Goal: Transaction & Acquisition: Purchase product/service

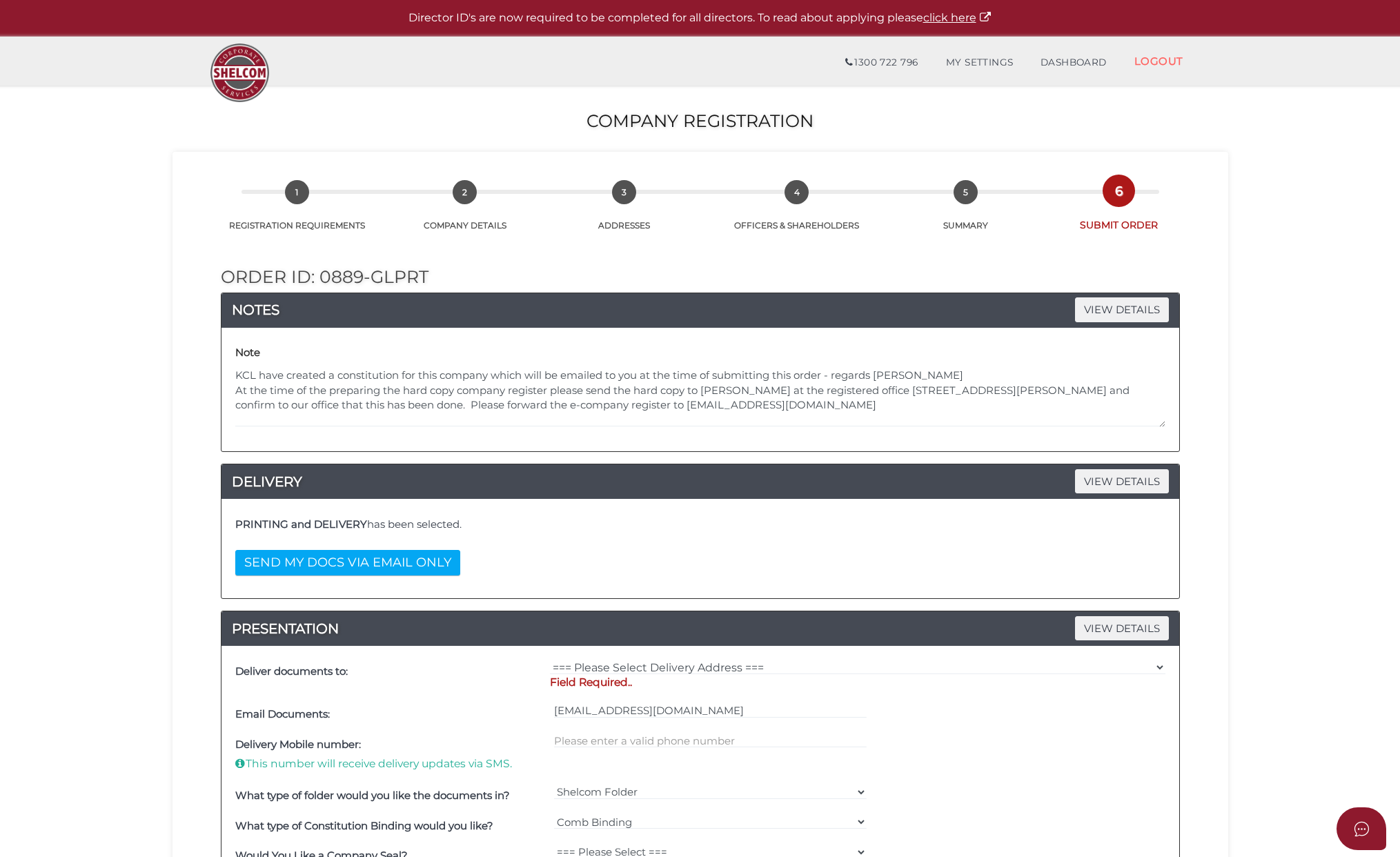
select select "Comb Binding"
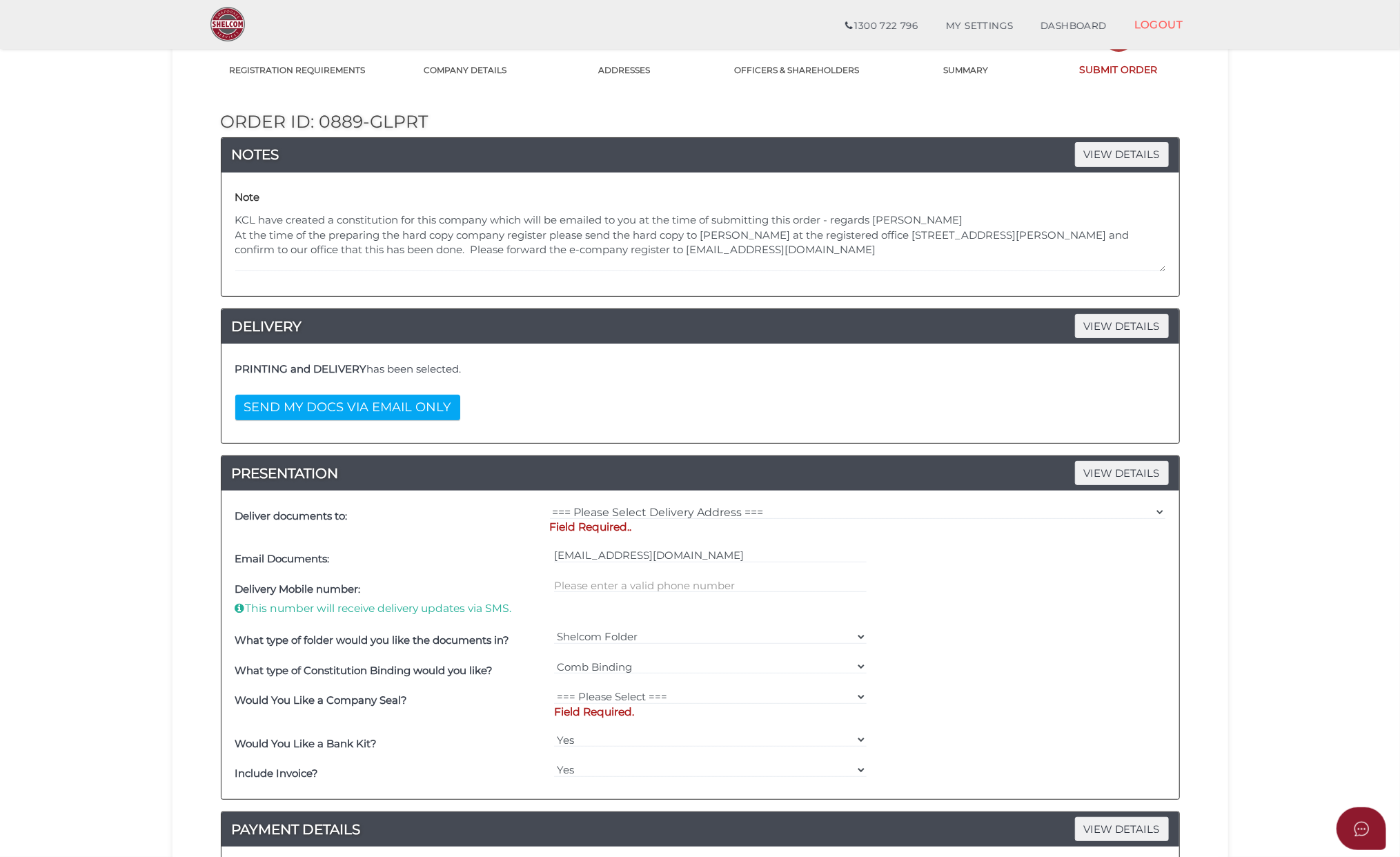
scroll to position [73, 0]
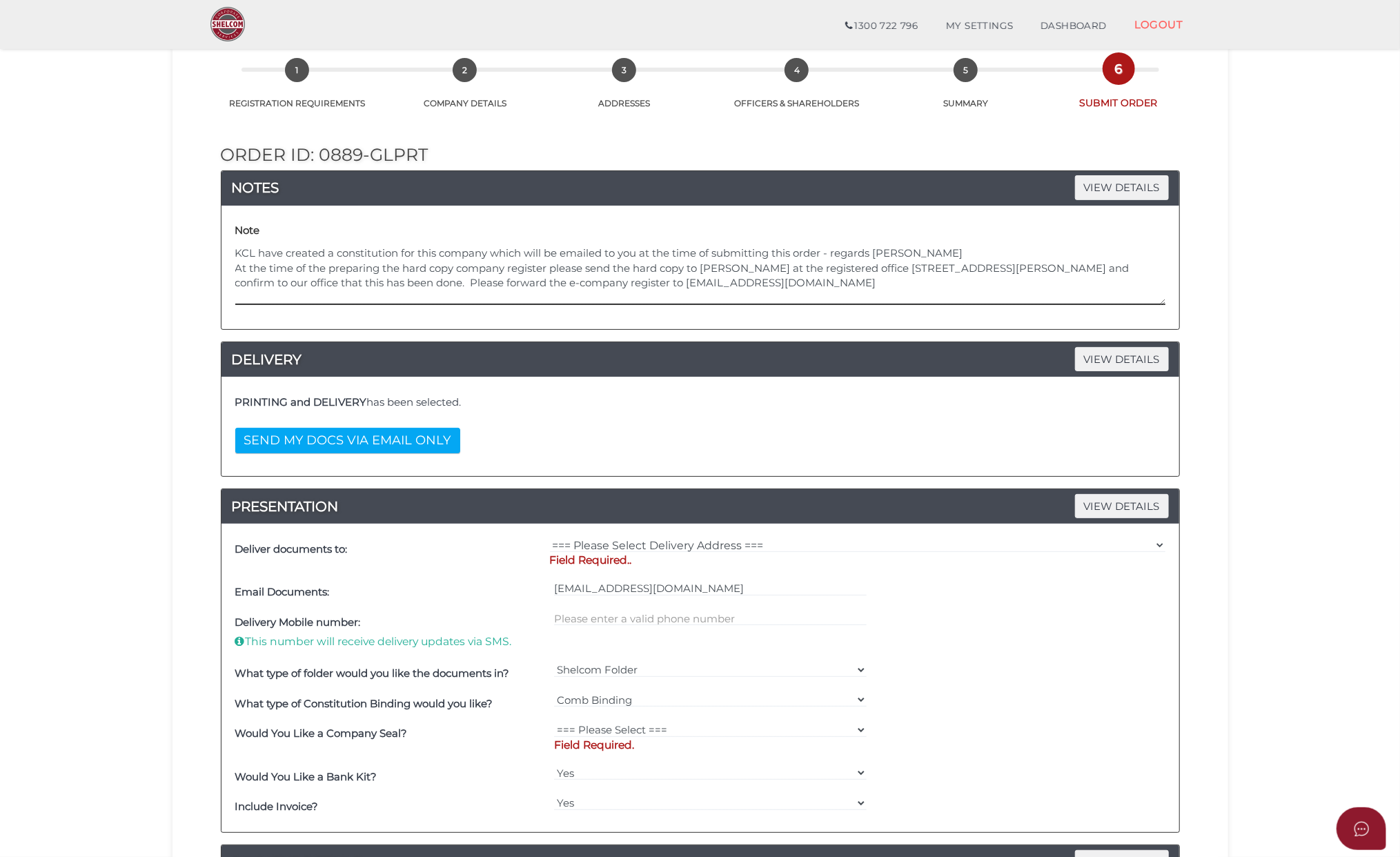
click at [950, 254] on textarea "KCL have created a constitution for this company which will be emailed to you a…" at bounding box center [701, 275] width 930 height 59
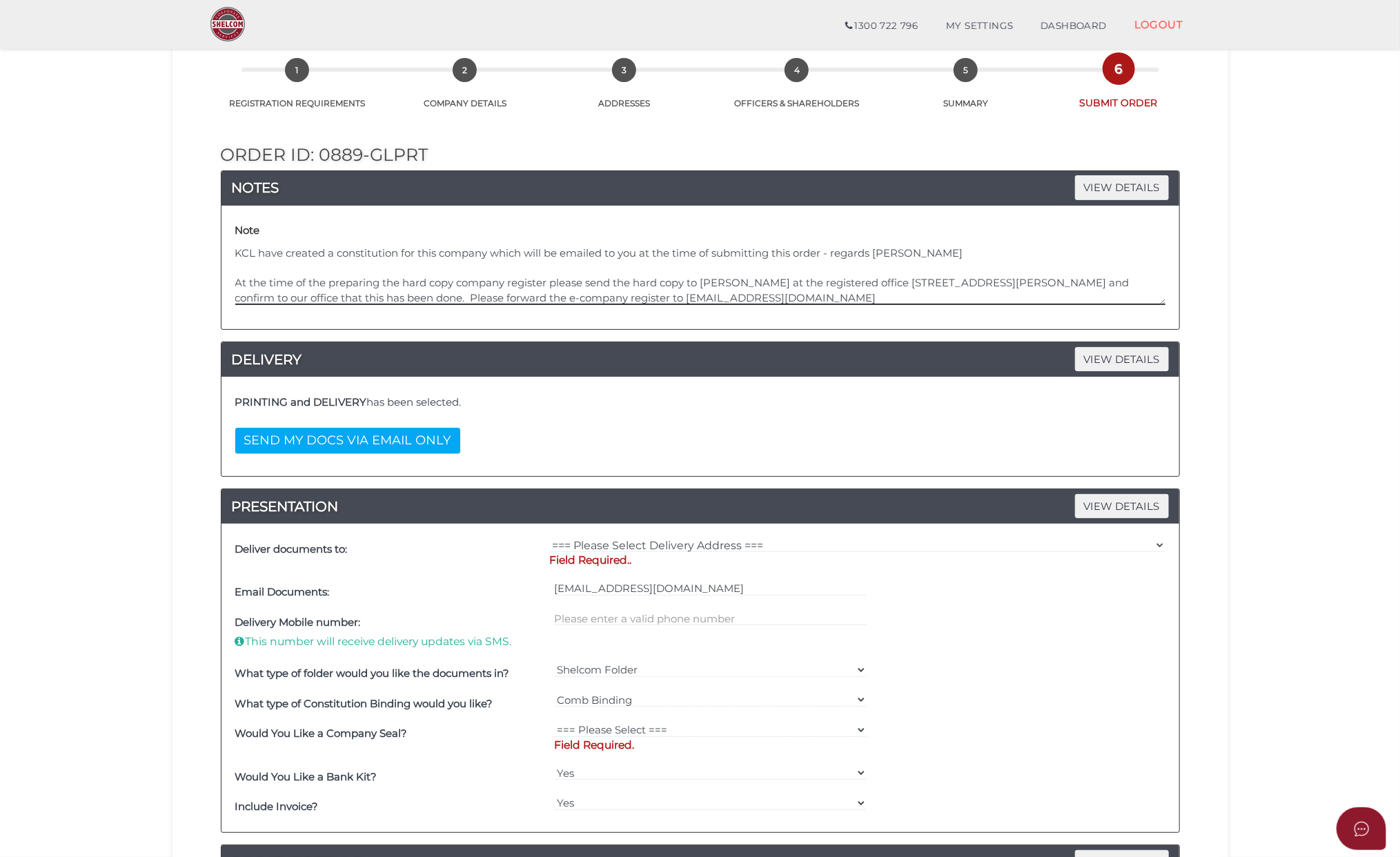
type textarea "KCL have created a constitution for this company which will be emailed to you a…"
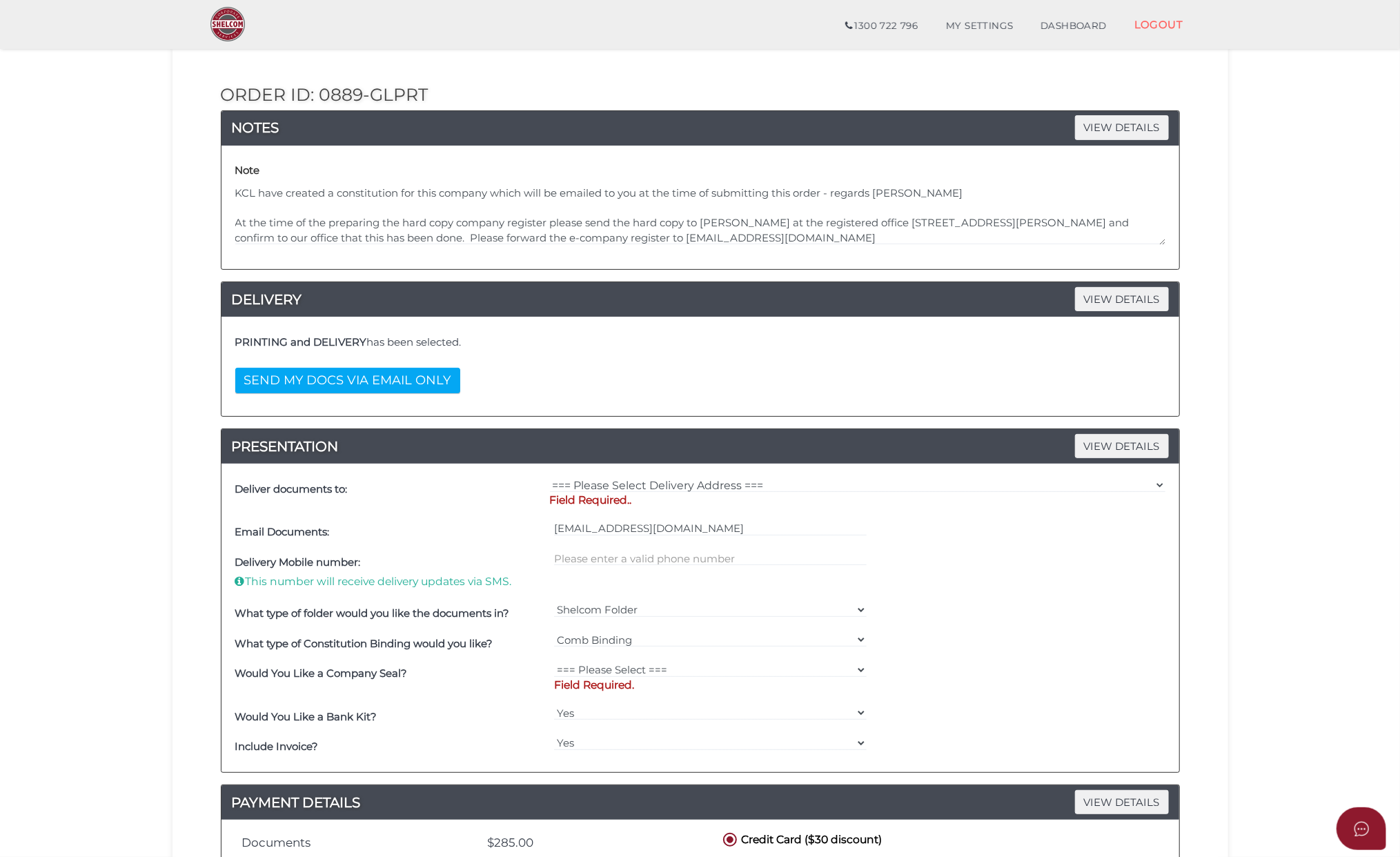
scroll to position [165, 0]
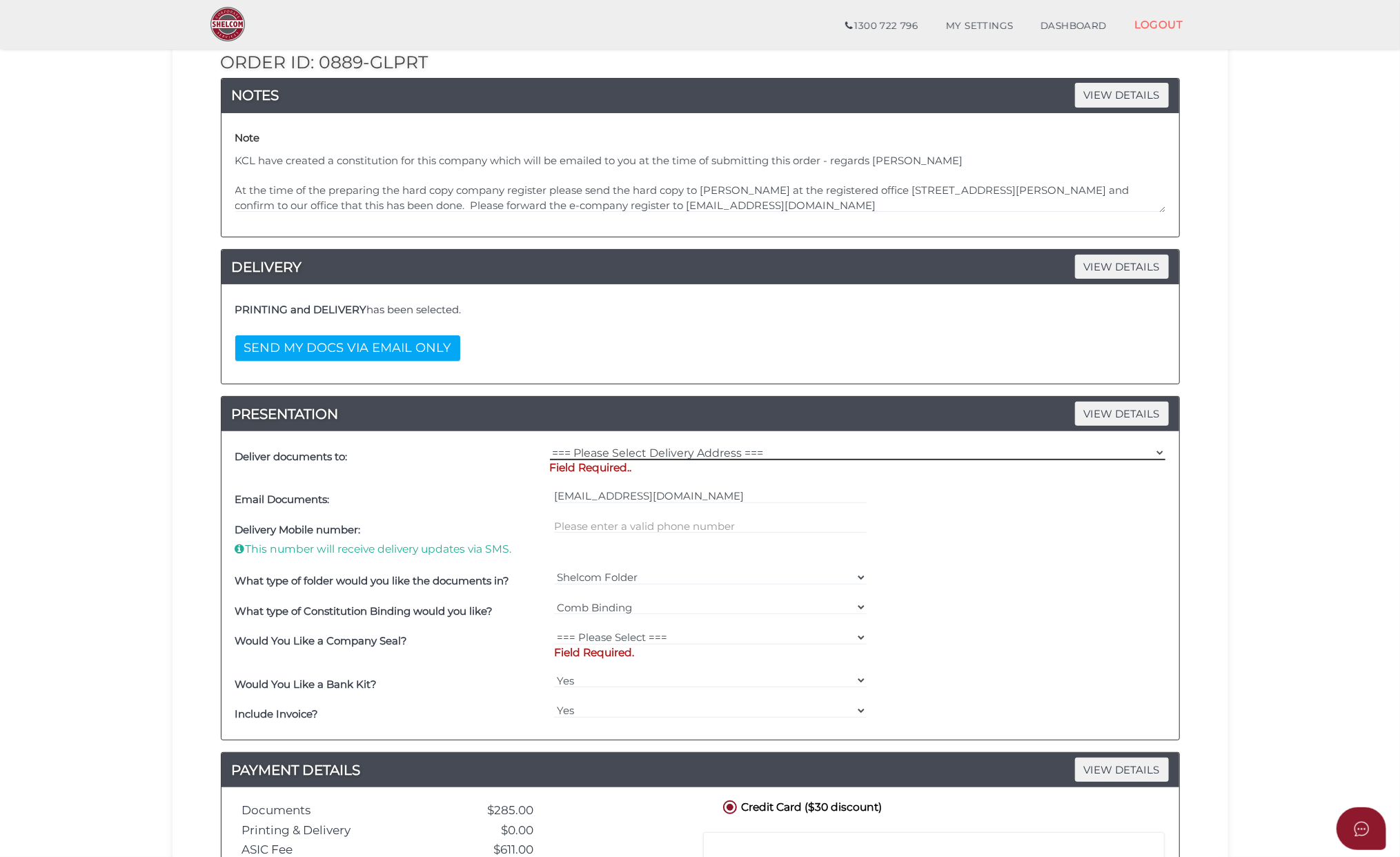
click at [1157, 451] on select "=== Please Select Delivery Address === (User Address - [PERSON_NAME]) KCL Law […" at bounding box center [857, 453] width 615 height 15
select select "Other"
click at [550, 447] on select "=== Please Select Delivery Address === (User Address - [PERSON_NAME]) KCL Law […" at bounding box center [857, 453] width 615 height 15
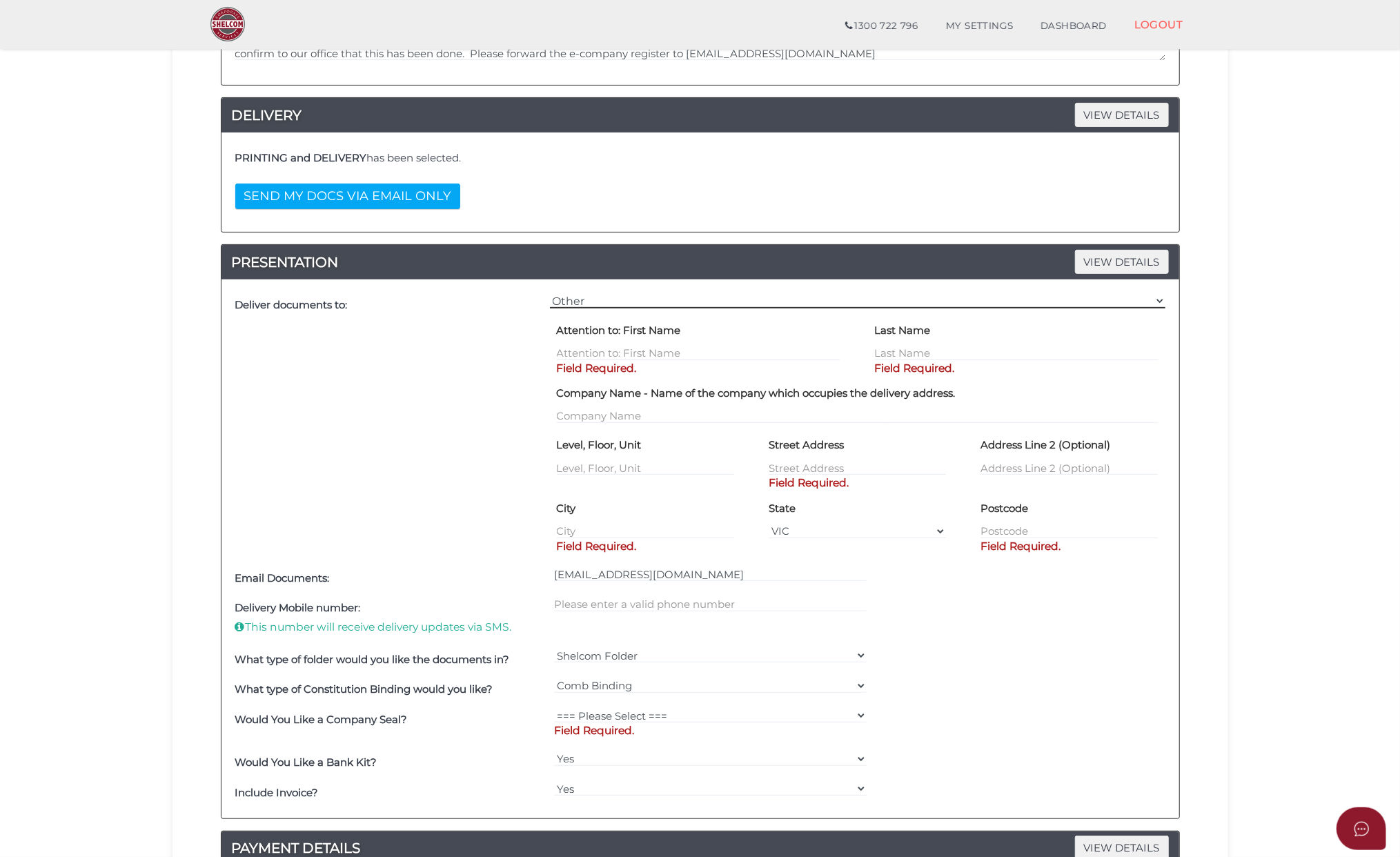
scroll to position [349, 0]
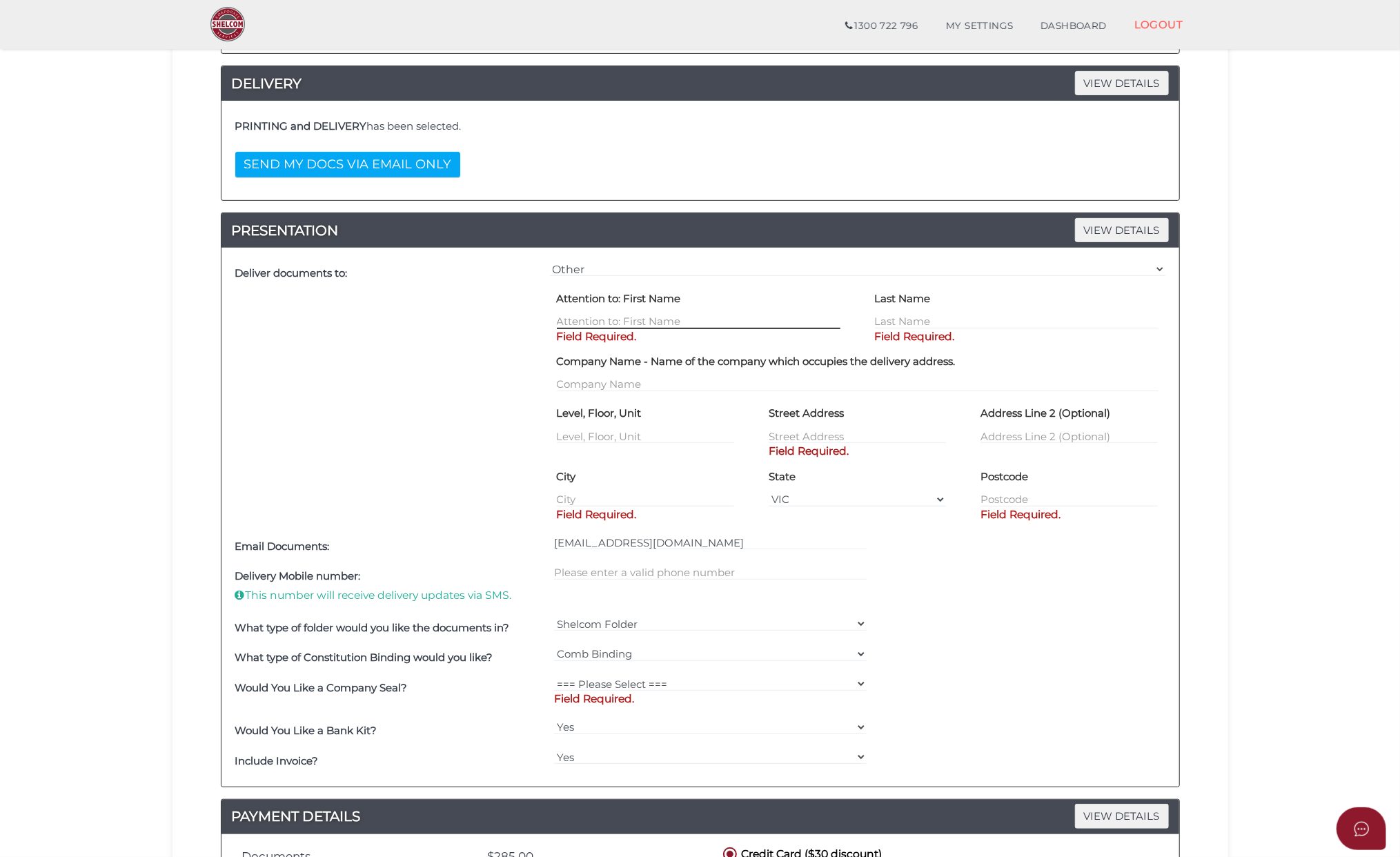
click at [571, 320] on input "text" at bounding box center [698, 322] width 284 height 15
type input "[PERSON_NAME]"
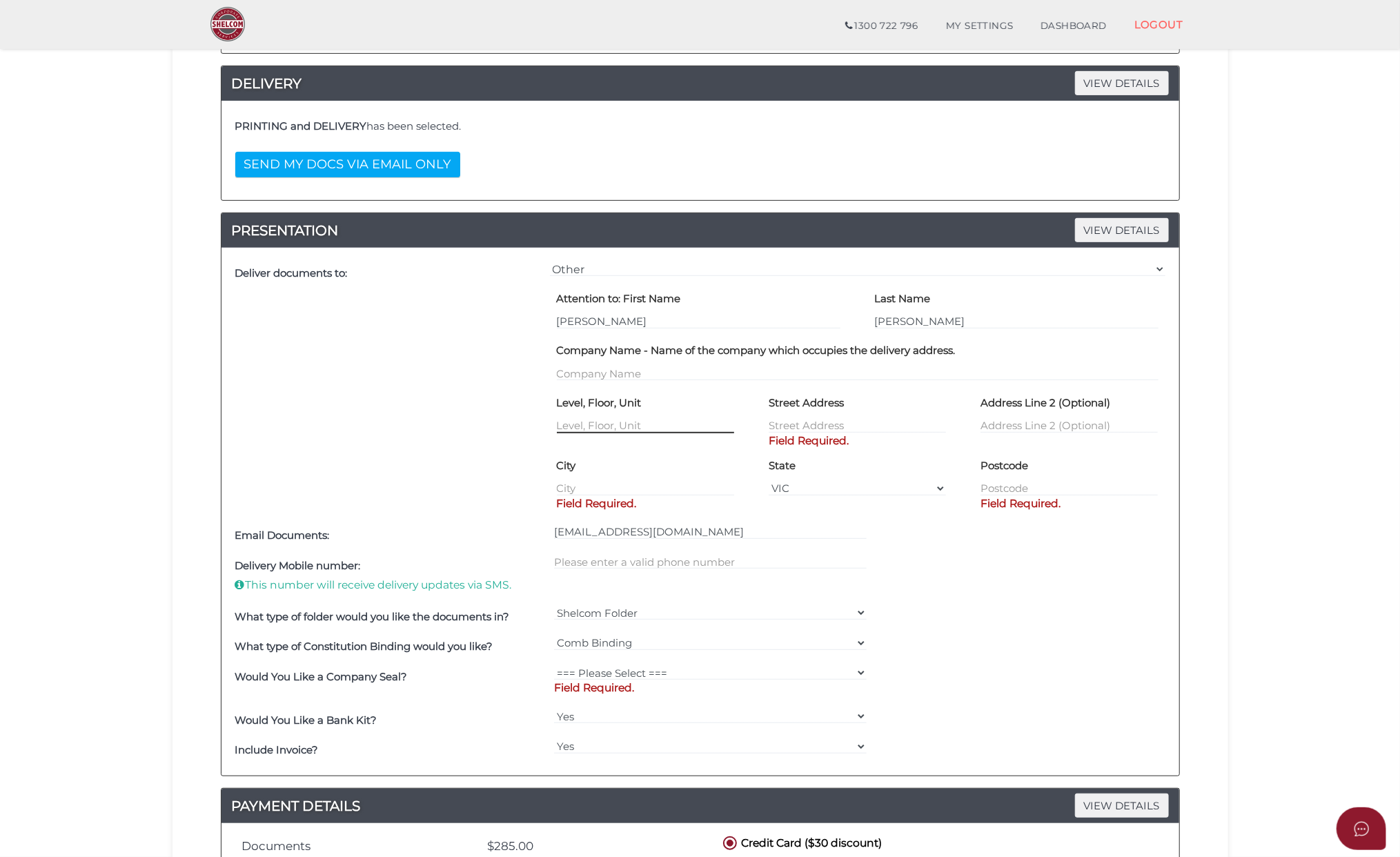
click at [573, 423] on input "text" at bounding box center [645, 425] width 178 height 15
click at [784, 421] on input "text" at bounding box center [857, 425] width 178 height 15
type input "317-433 Gisborne-Melbourne Road"
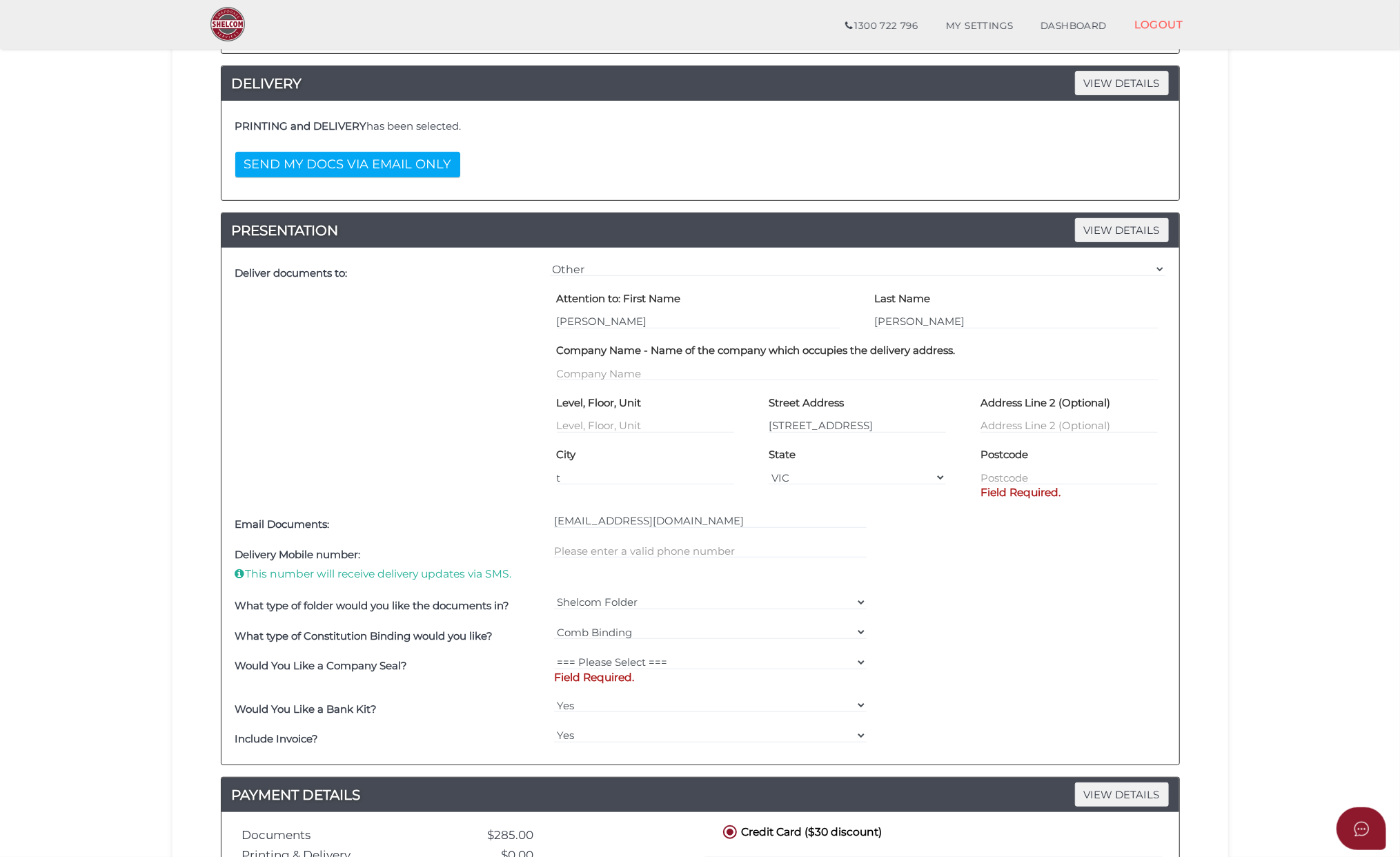
click at [785, 535] on div "[EMAIL_ADDRESS][DOMAIN_NAME]" at bounding box center [710, 525] width 319 height 30
click at [570, 481] on input "t" at bounding box center [645, 477] width 178 height 15
click at [564, 475] on input "t" at bounding box center [645, 477] width 178 height 15
click at [622, 537] on div "[EMAIL_ADDRESS][DOMAIN_NAME]" at bounding box center [710, 525] width 319 height 30
click at [575, 476] on input "t" at bounding box center [645, 477] width 178 height 15
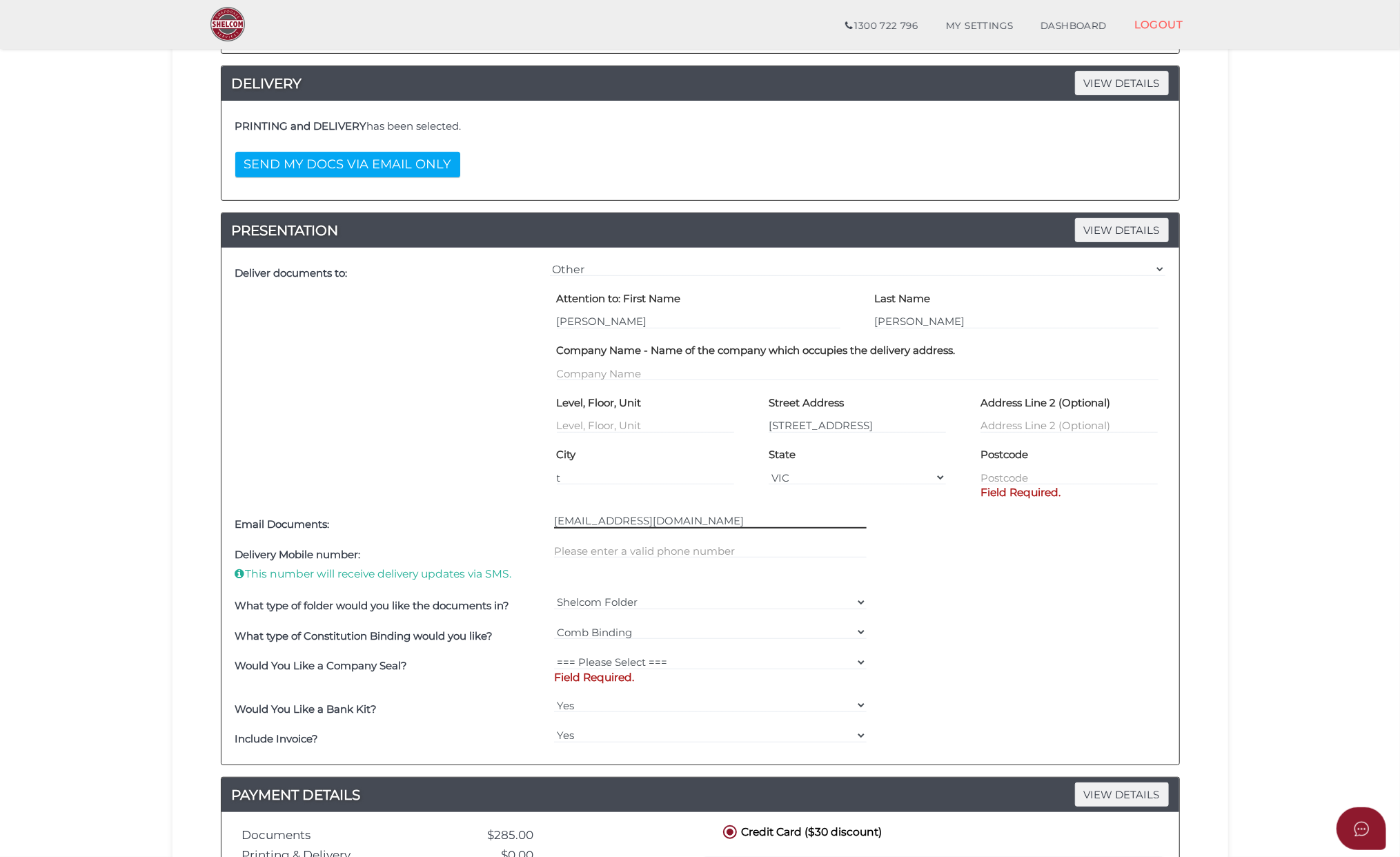
click at [695, 528] on input "[EMAIL_ADDRESS][DOMAIN_NAME]" at bounding box center [711, 521] width 313 height 15
click at [584, 483] on input "t" at bounding box center [645, 477] width 178 height 15
click at [793, 424] on input "317-433 Gisborne-Melbourne Road" at bounding box center [857, 425] width 178 height 15
click at [787, 423] on input "317-433 Gisborne-Melbourne Road" at bounding box center [857, 425] width 178 height 15
click at [593, 483] on input "t" at bounding box center [645, 477] width 178 height 15
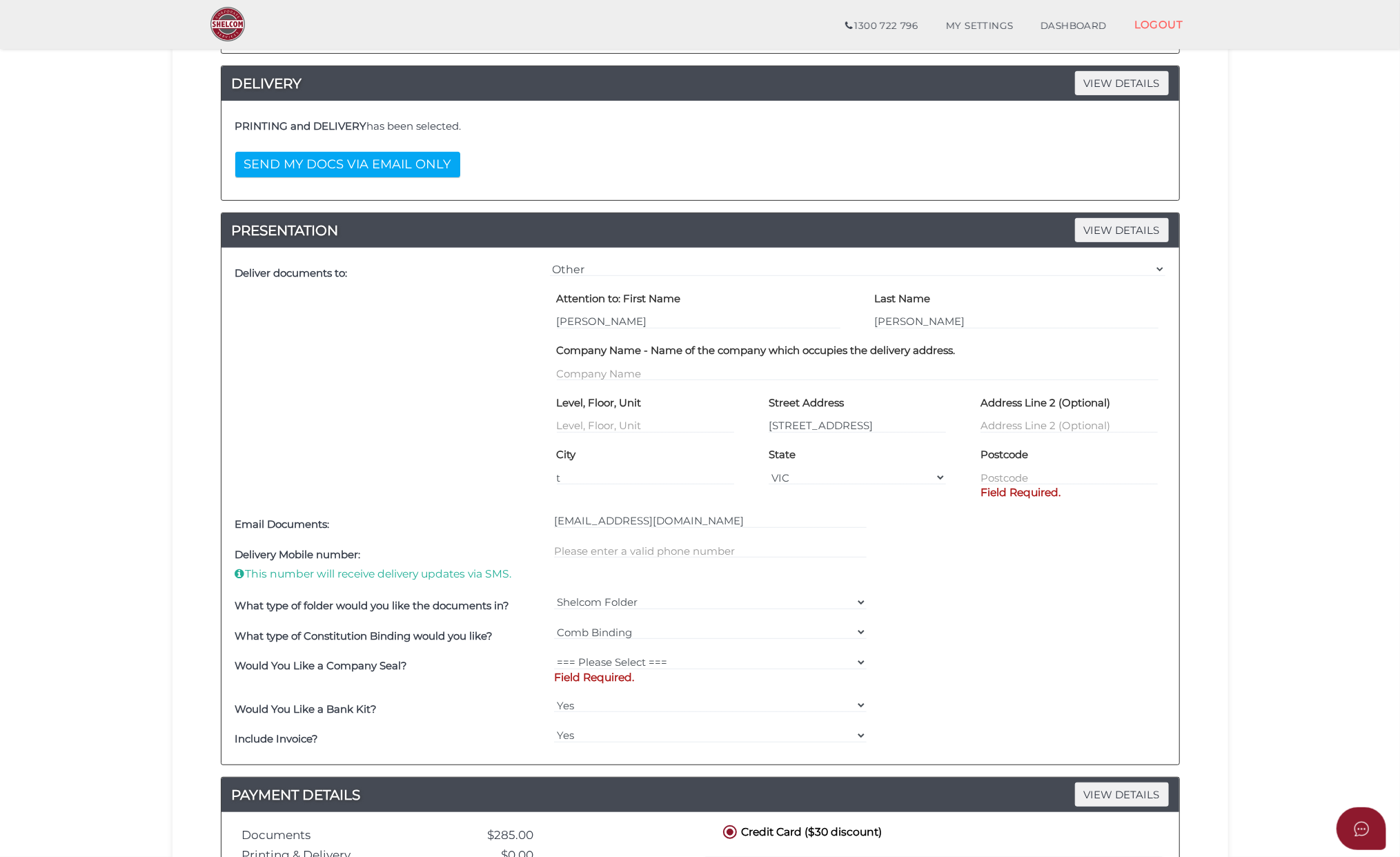
click at [615, 539] on div "[EMAIL_ADDRESS][DOMAIN_NAME]" at bounding box center [710, 525] width 319 height 30
click at [589, 480] on input "t" at bounding box center [645, 477] width 178 height 15
type input "Toolern Vale"
click at [874, 476] on select "VIC ACT [GEOGRAPHIC_DATA] [GEOGRAPHIC_DATA] QLD [GEOGRAPHIC_DATA] [GEOGRAPHIC_D…" at bounding box center [857, 477] width 178 height 15
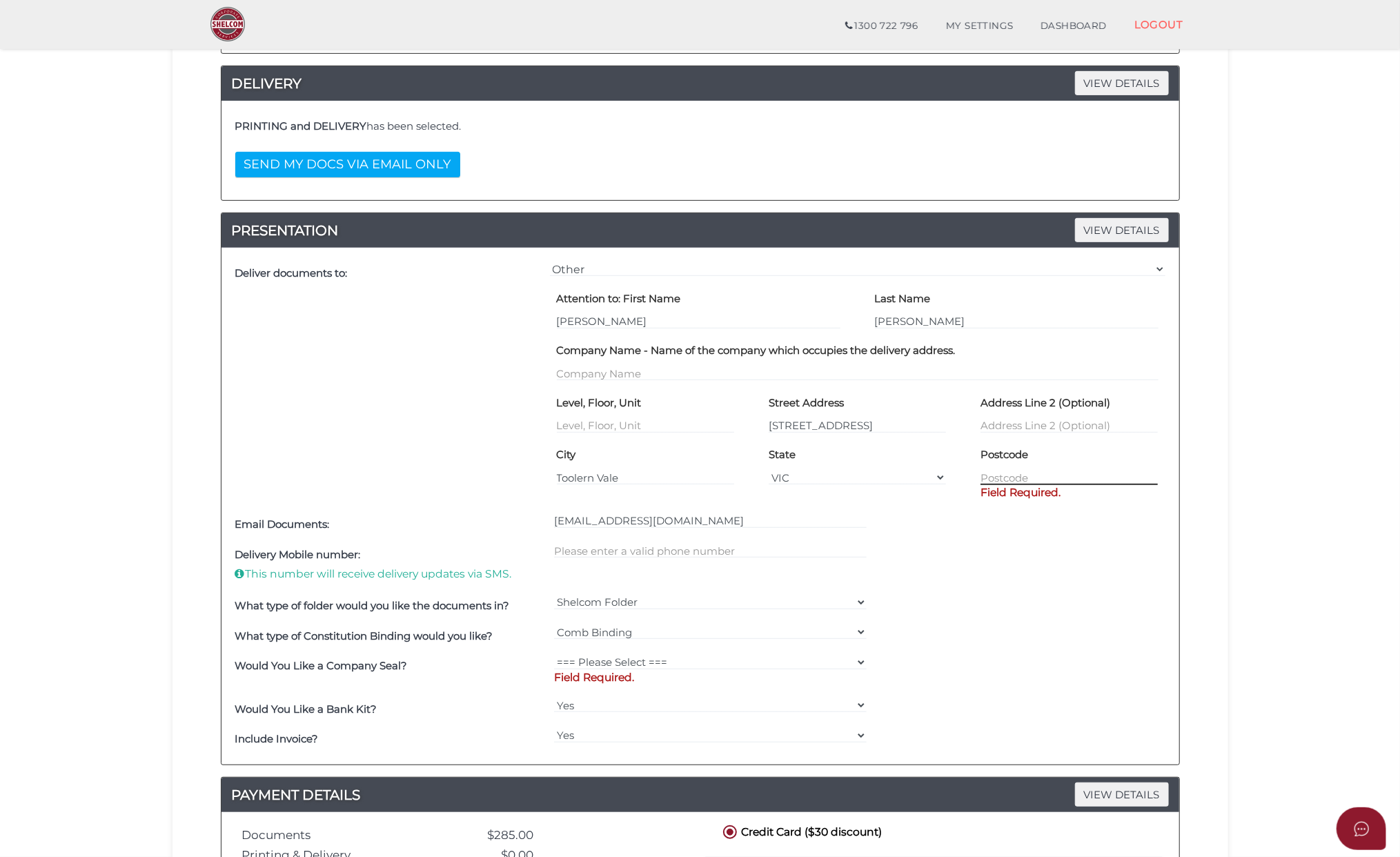
click at [1000, 475] on input "text" at bounding box center [1069, 477] width 178 height 15
type input "3337"
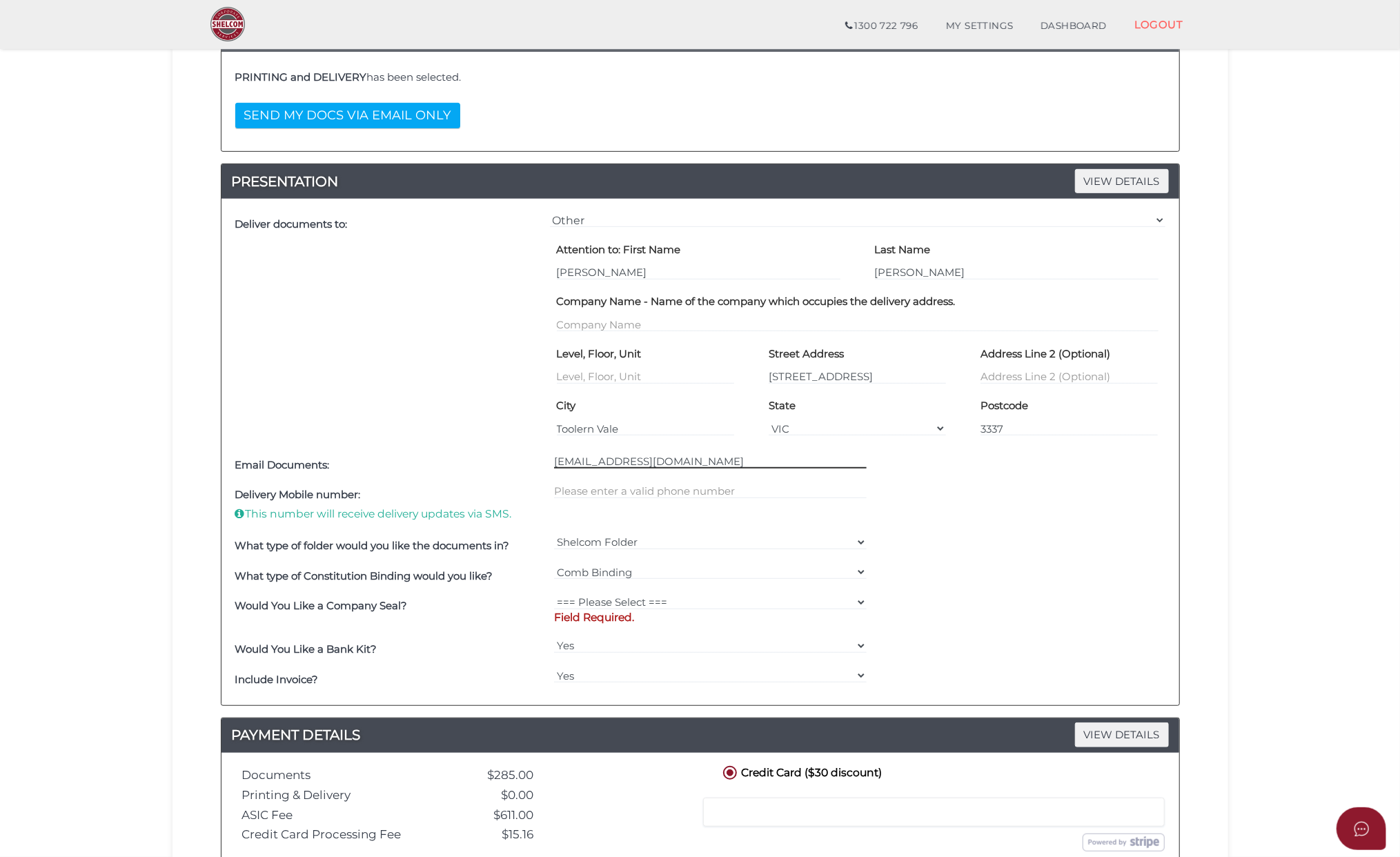
scroll to position [441, 0]
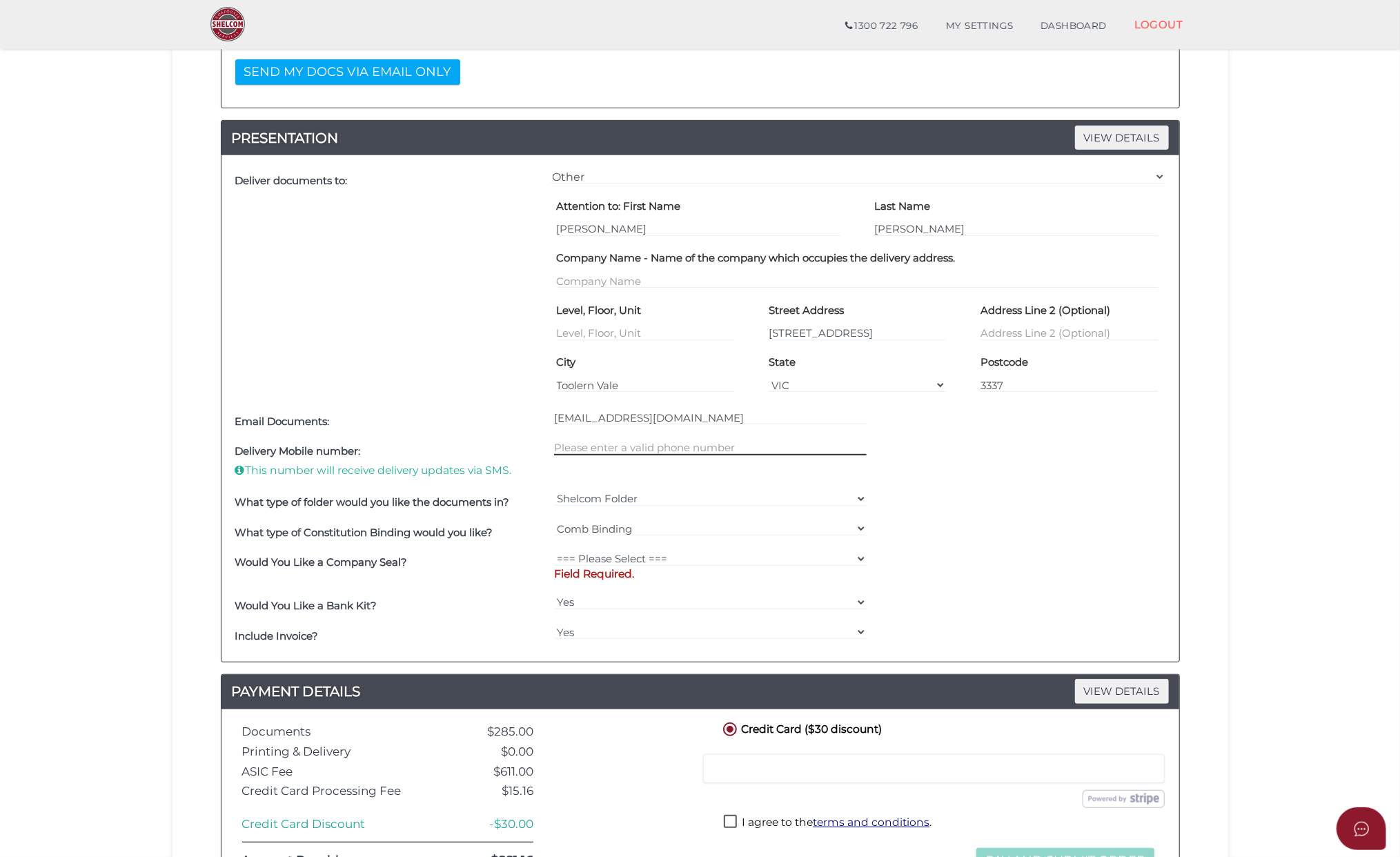
click at [567, 451] on input "text" at bounding box center [711, 448] width 313 height 15
paste input "0417 119 4"
click at [631, 448] on input "0417 119 4" at bounding box center [711, 448] width 313 height 15
drag, startPoint x: 580, startPoint y: 448, endPoint x: 613, endPoint y: 459, distance: 34.8
click at [580, 448] on input "0417 119 4" at bounding box center [711, 448] width 313 height 15
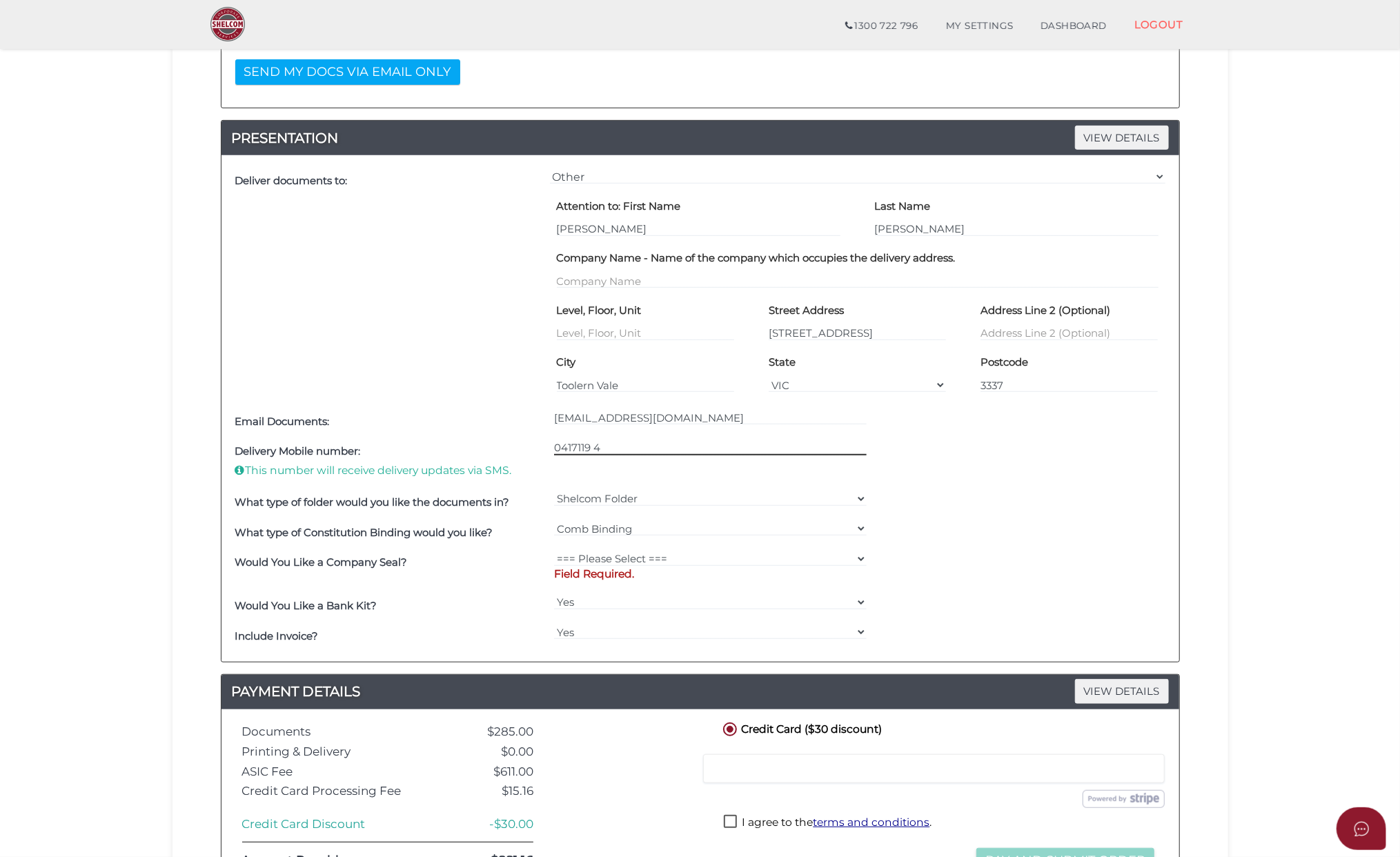
click at [594, 448] on input "0417119 4" at bounding box center [711, 448] width 313 height 15
click at [600, 451] on input "04171194" at bounding box center [711, 448] width 313 height 15
type input "0417119422"
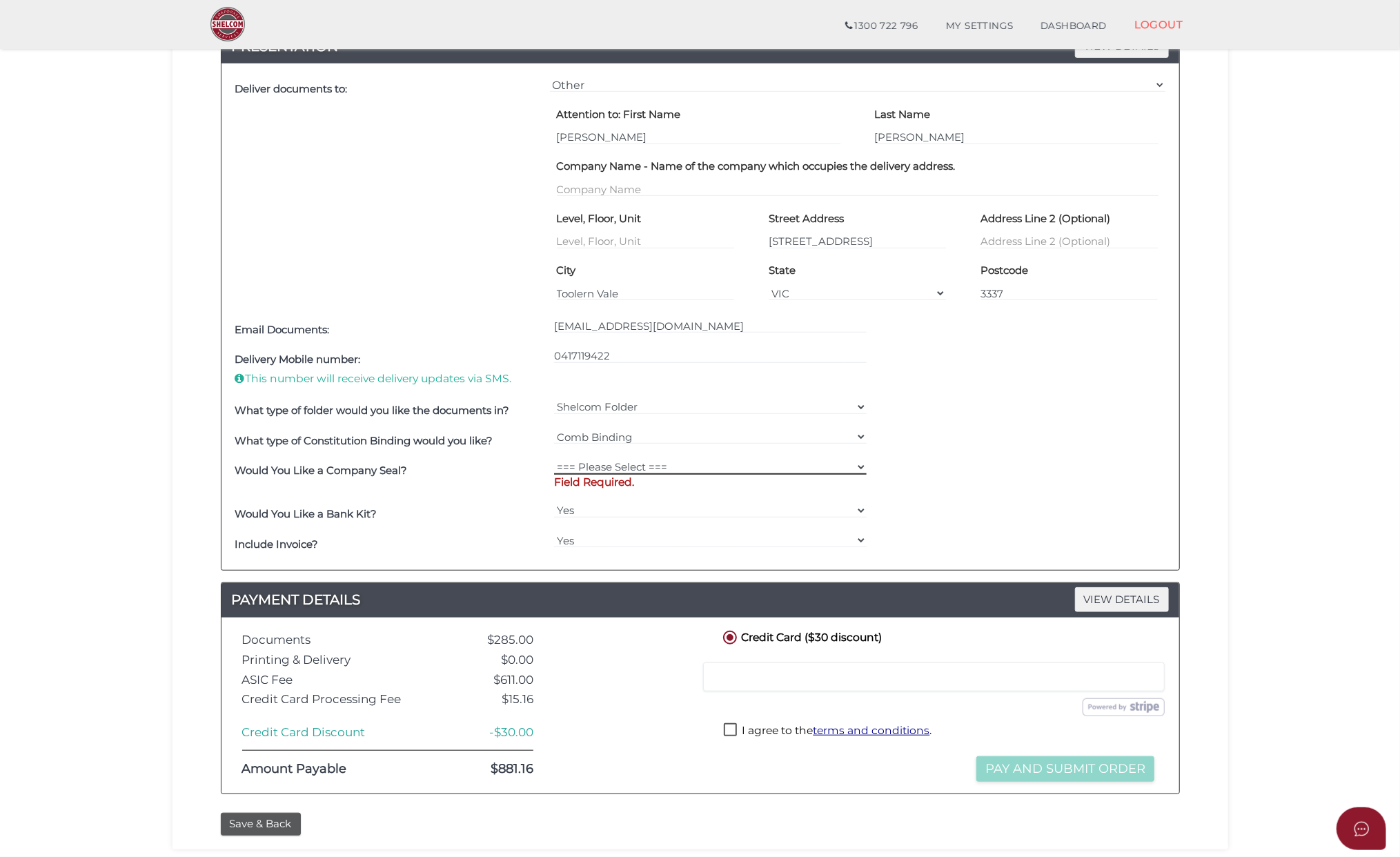
click at [854, 468] on select "=== Please Select === Fold Seal $50 No Seal" at bounding box center [711, 467] width 313 height 15
select select "0"
click at [554, 461] on select "=== Please Select === Fold Seal $50 No Seal" at bounding box center [711, 467] width 313 height 15
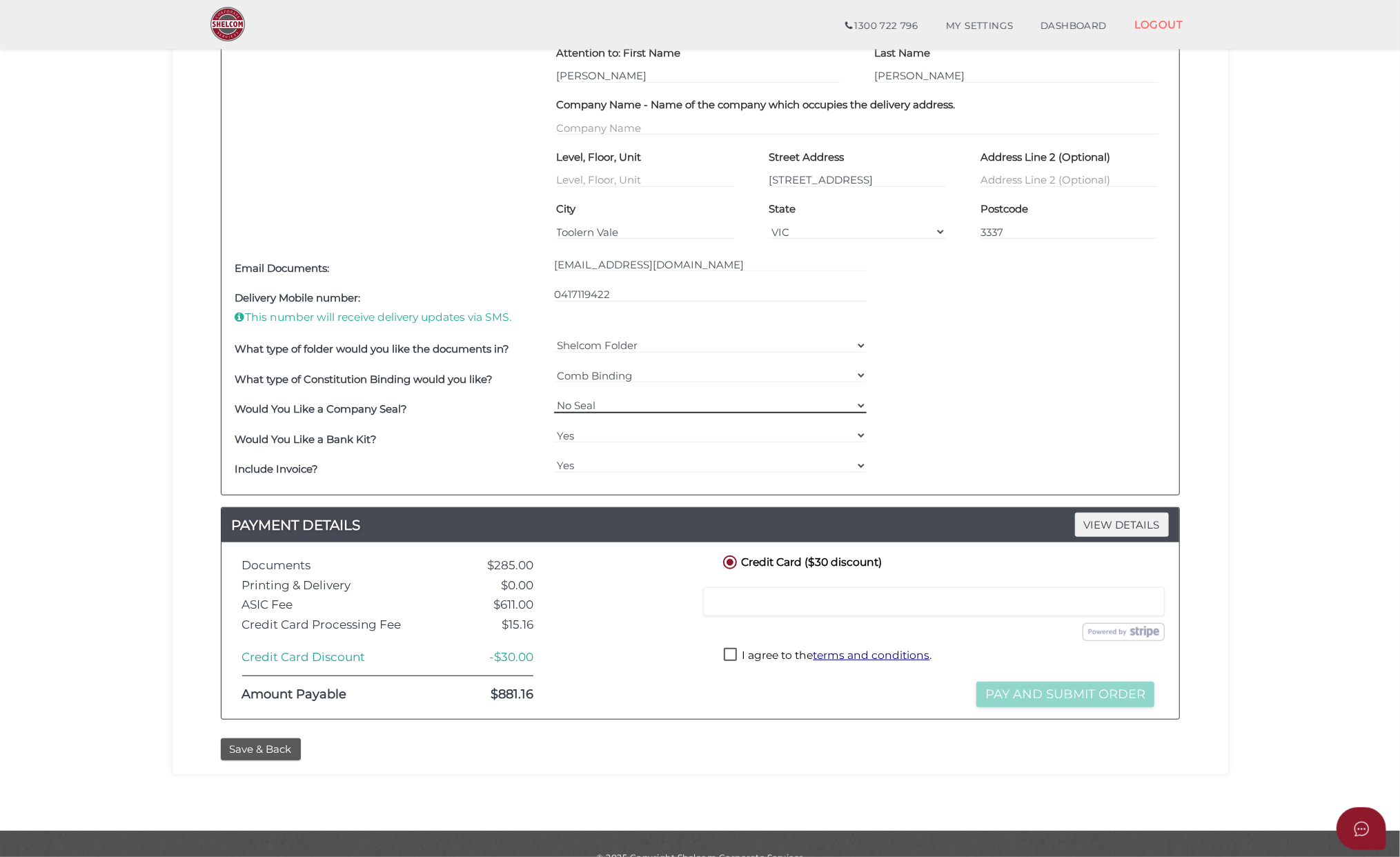
scroll to position [625, 0]
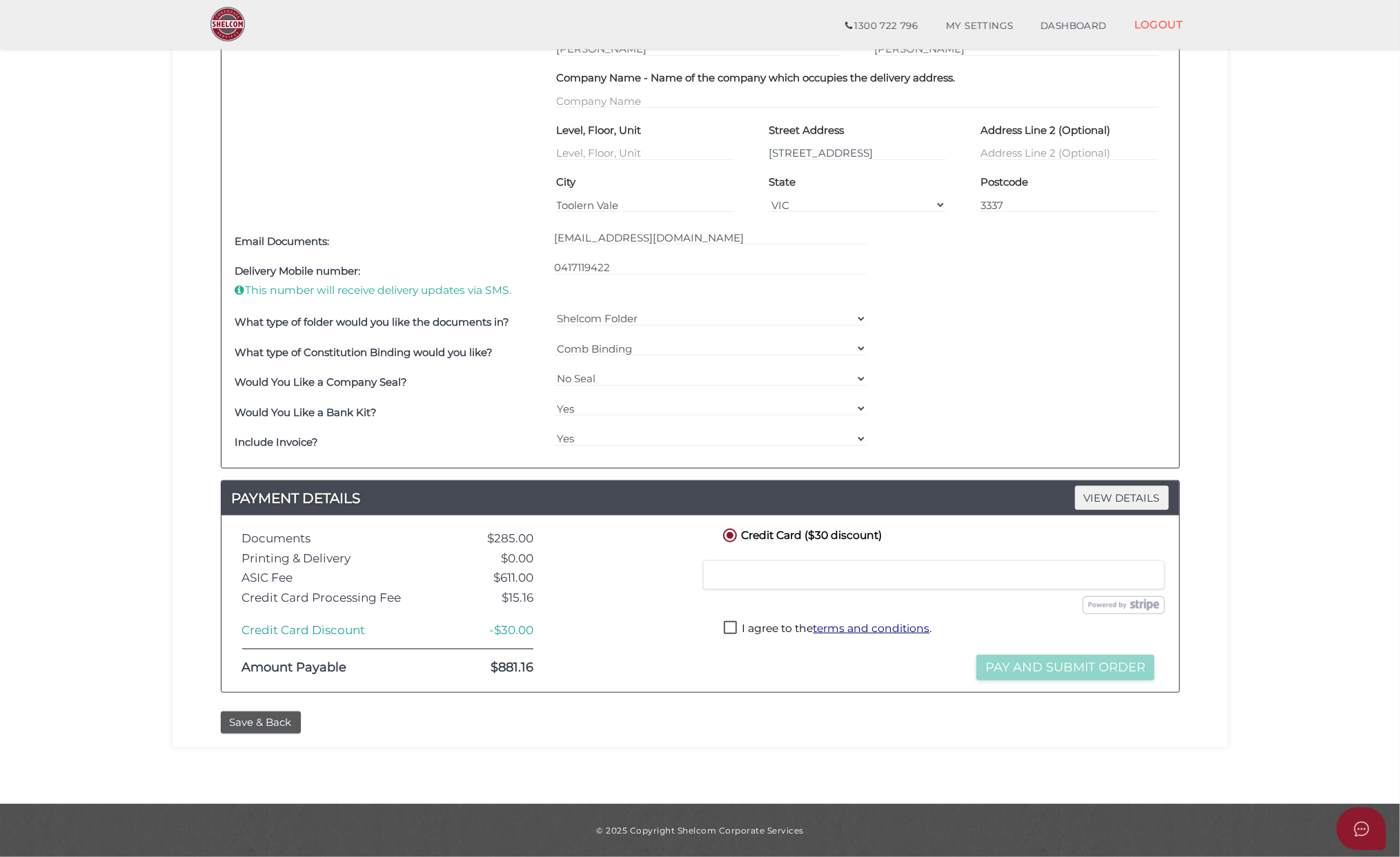
click at [730, 625] on label "I agree to the terms and conditions ." at bounding box center [827, 630] width 207 height 18
checkbox input "true"
click at [1046, 668] on button "Pay and Submit Order" at bounding box center [1066, 667] width 178 height 25
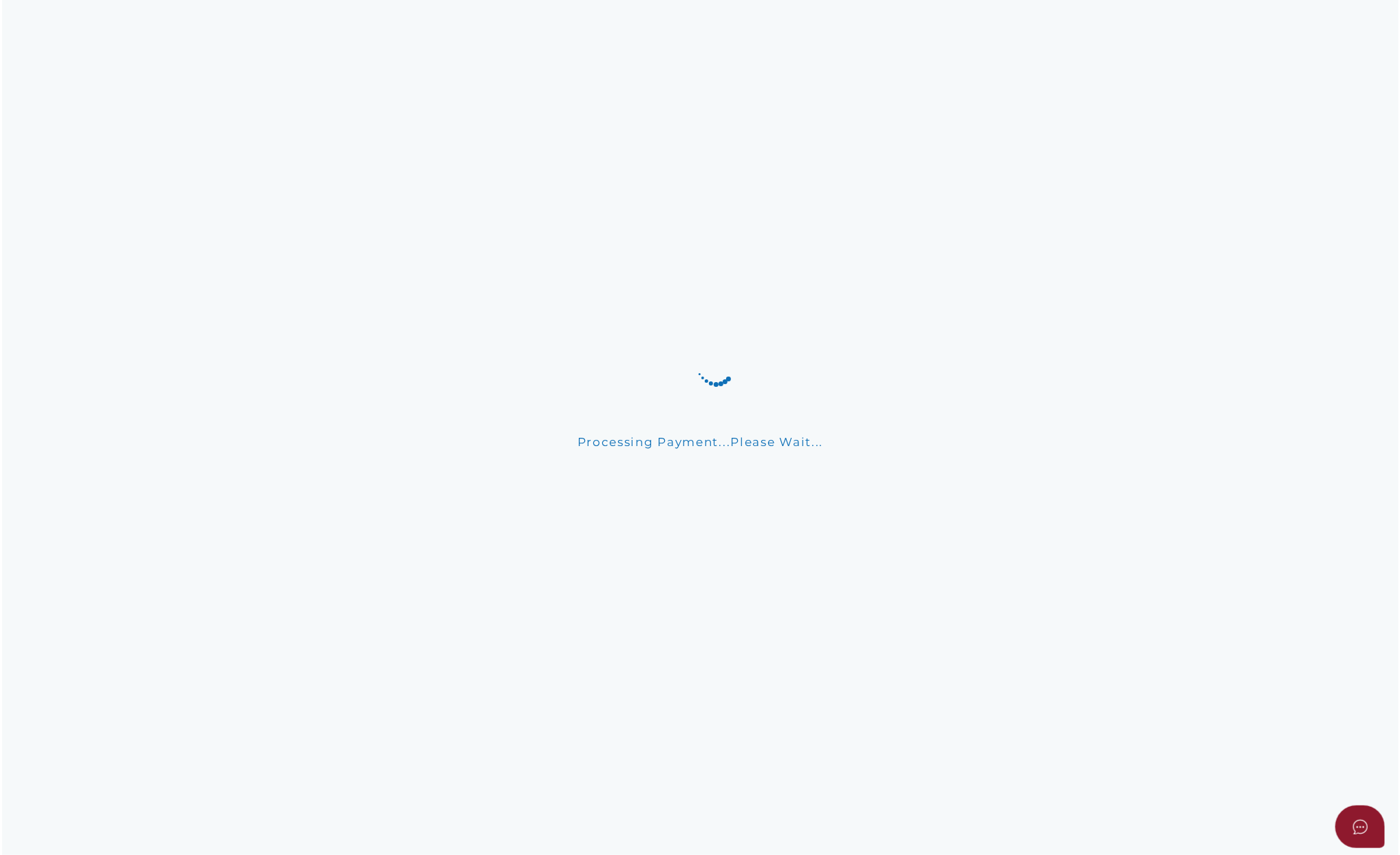
scroll to position [0, 0]
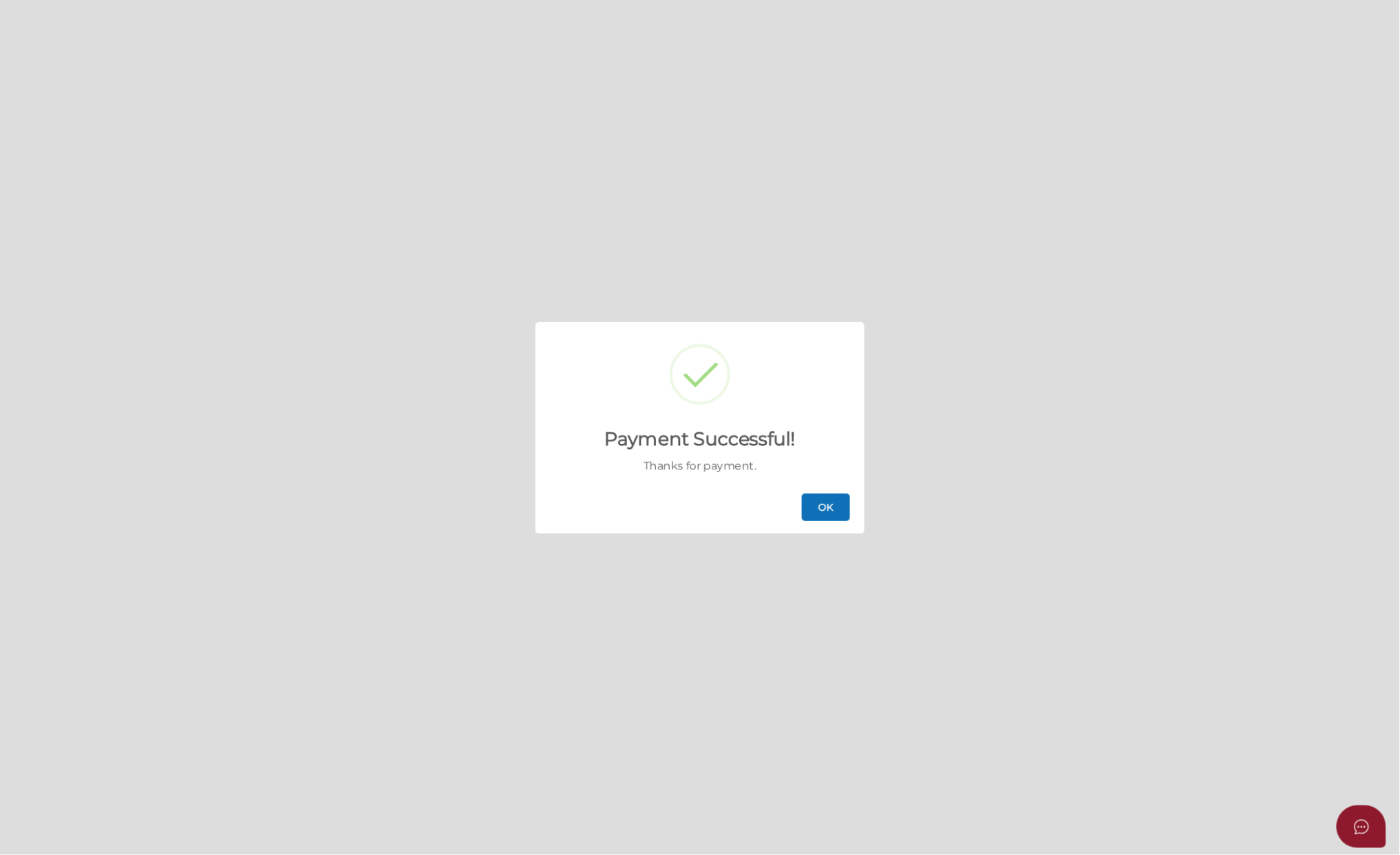
click at [1106, 164] on div "Payment Successful! Thanks for payment. OK" at bounding box center [700, 428] width 1400 height 855
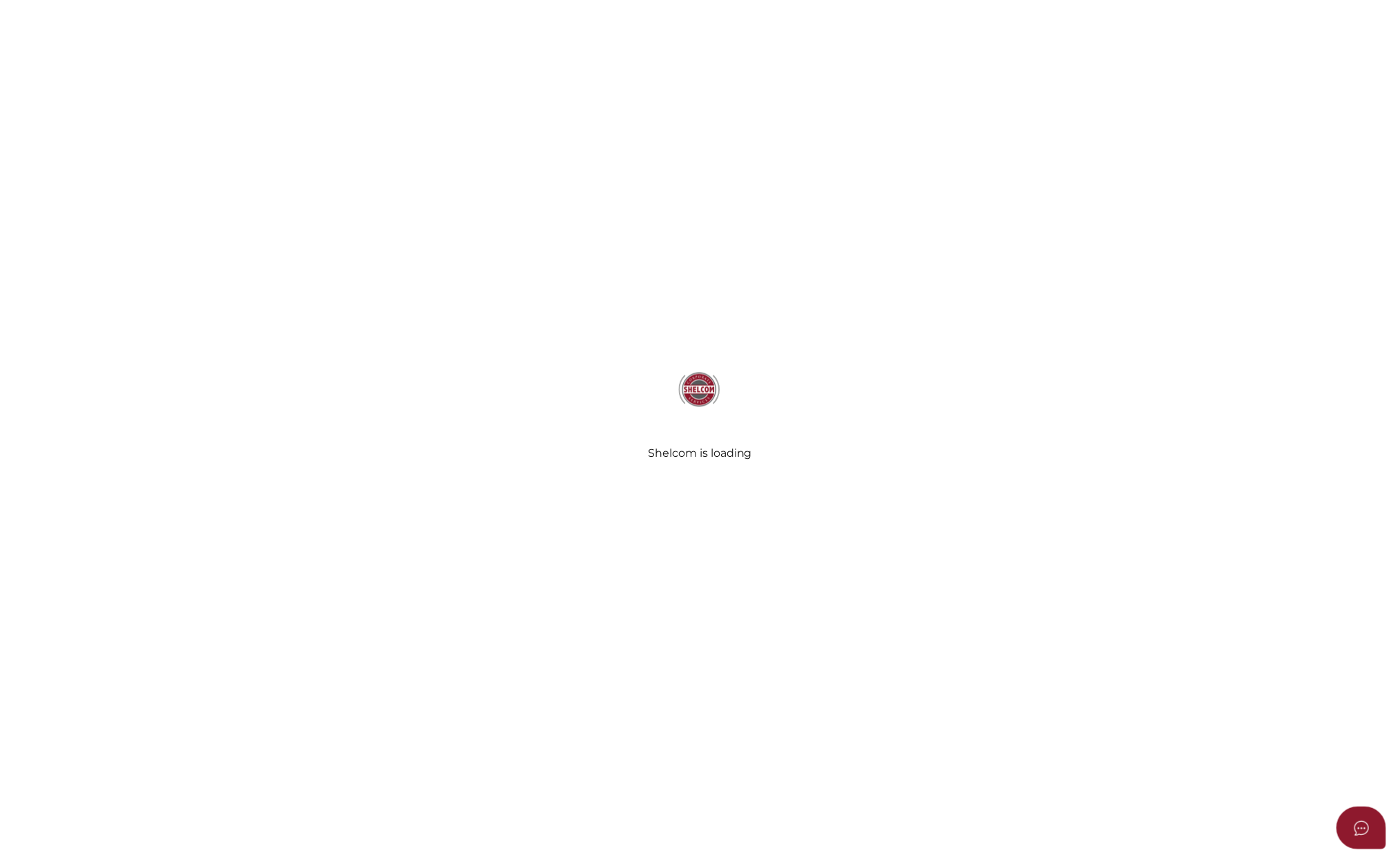
scroll to position [368, 0]
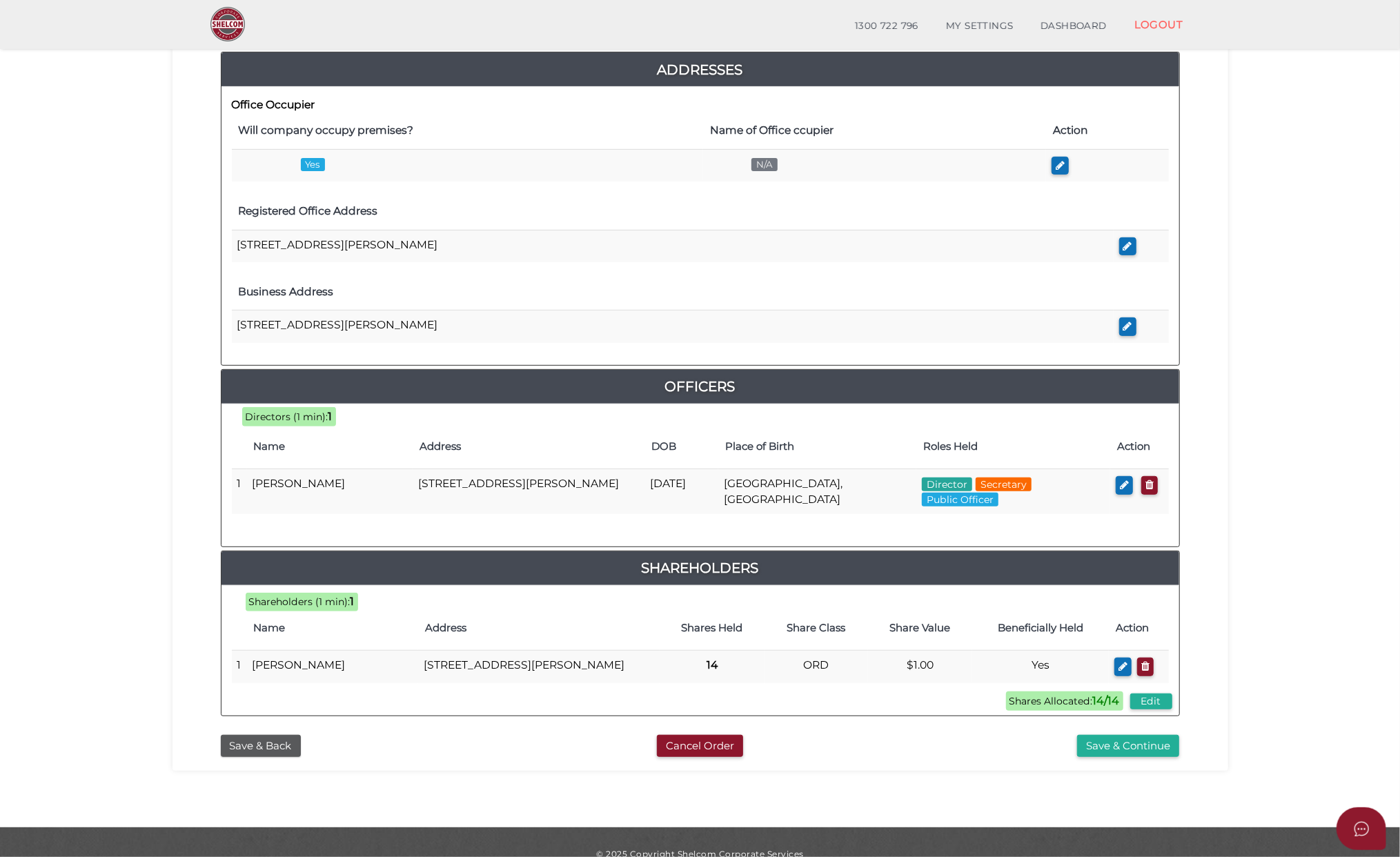
scroll to position [371, 0]
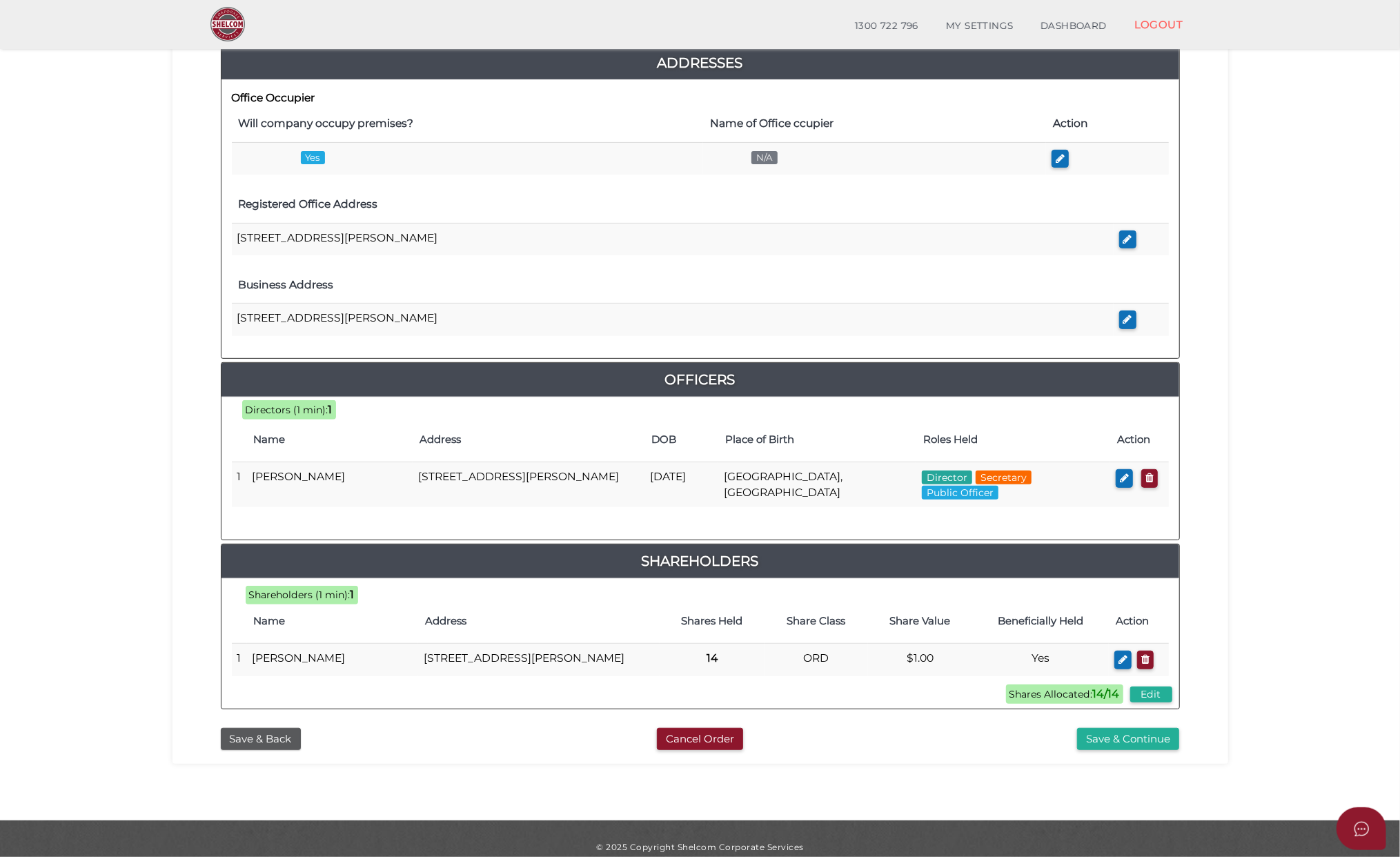
scroll to position [371, 0]
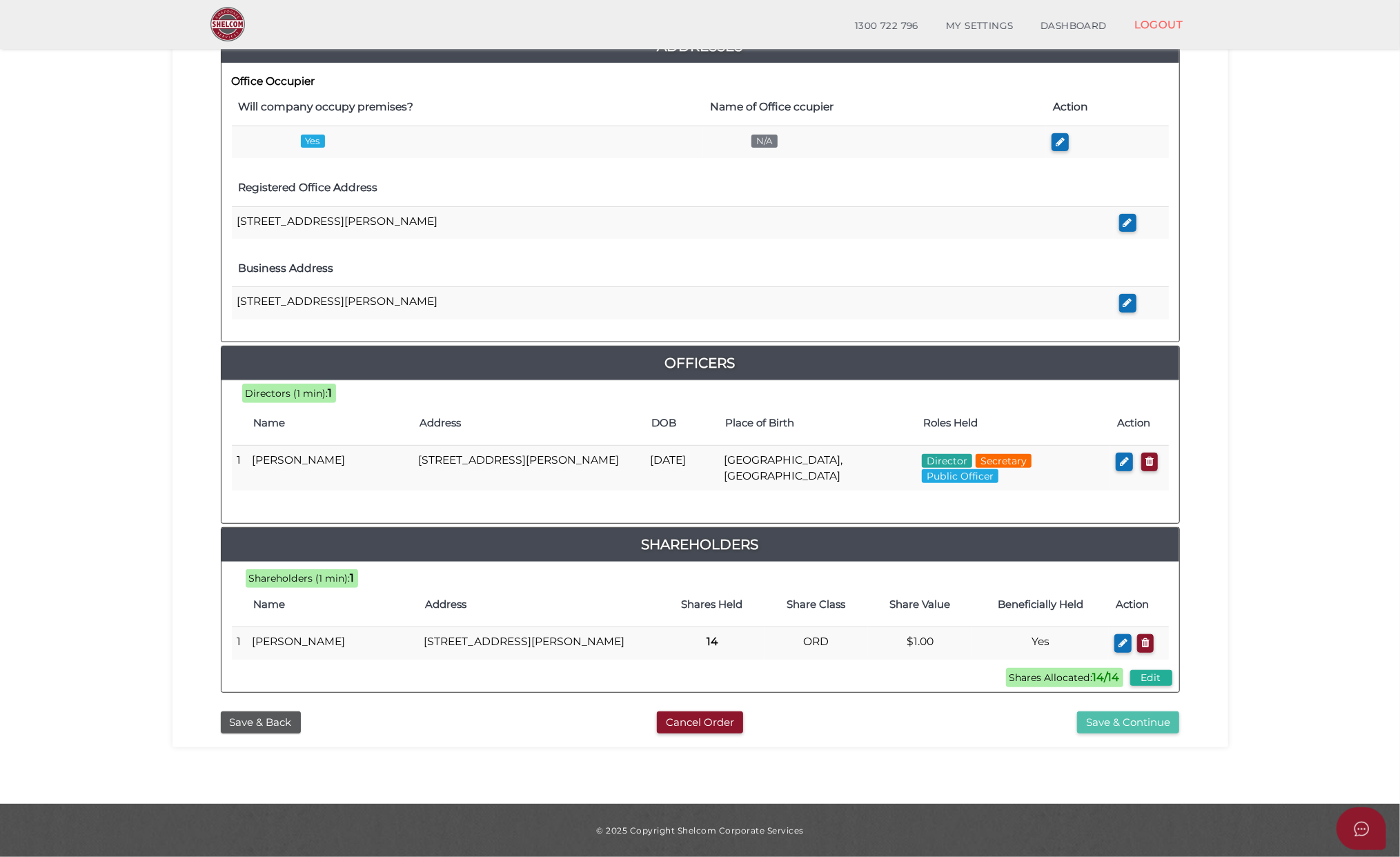
click at [1132, 719] on button "Save & Continue" at bounding box center [1129, 723] width 102 height 23
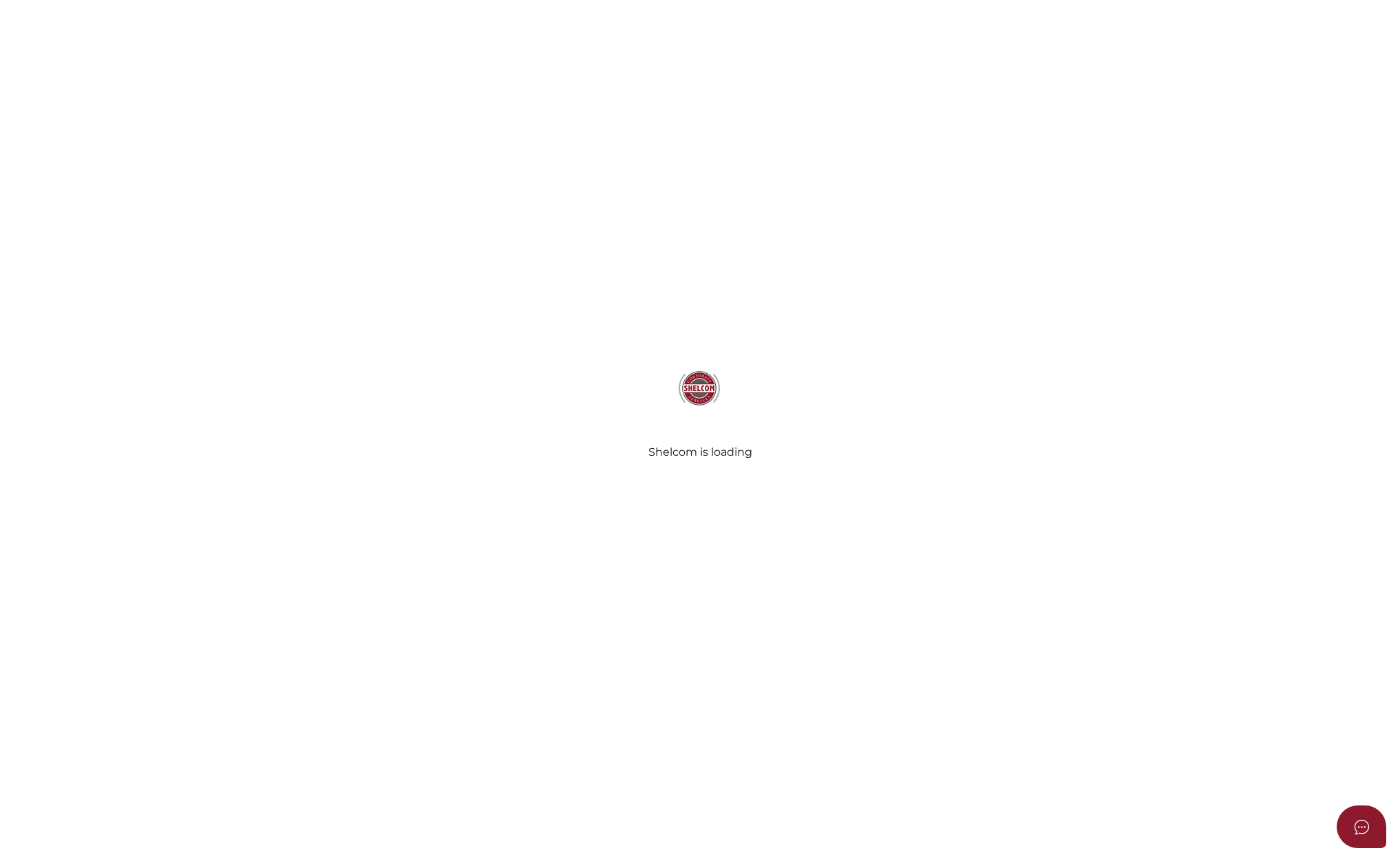
select select "Comb Binding"
radio input "true"
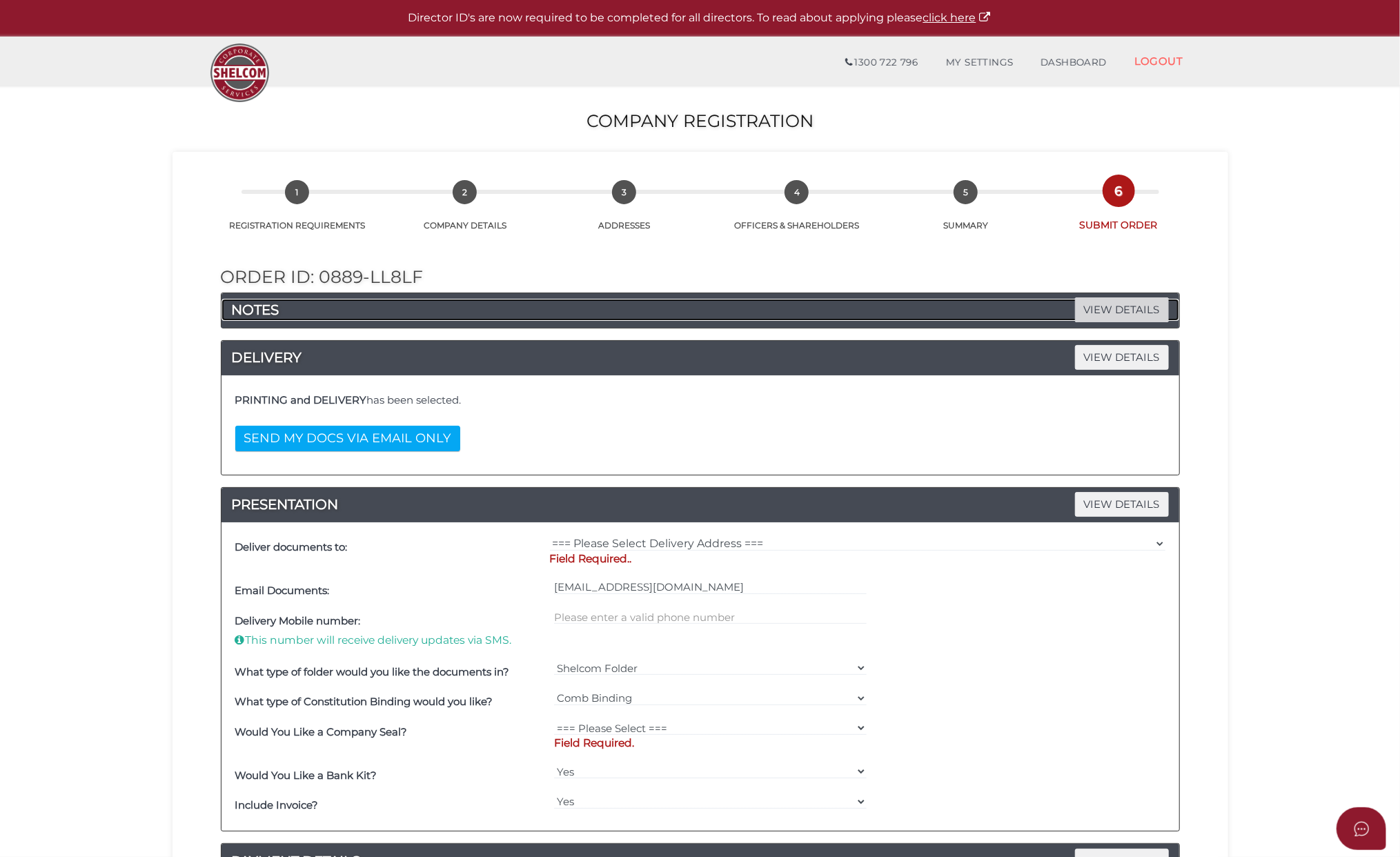
click at [1129, 307] on span "VIEW DETAILS" at bounding box center [1122, 310] width 94 height 24
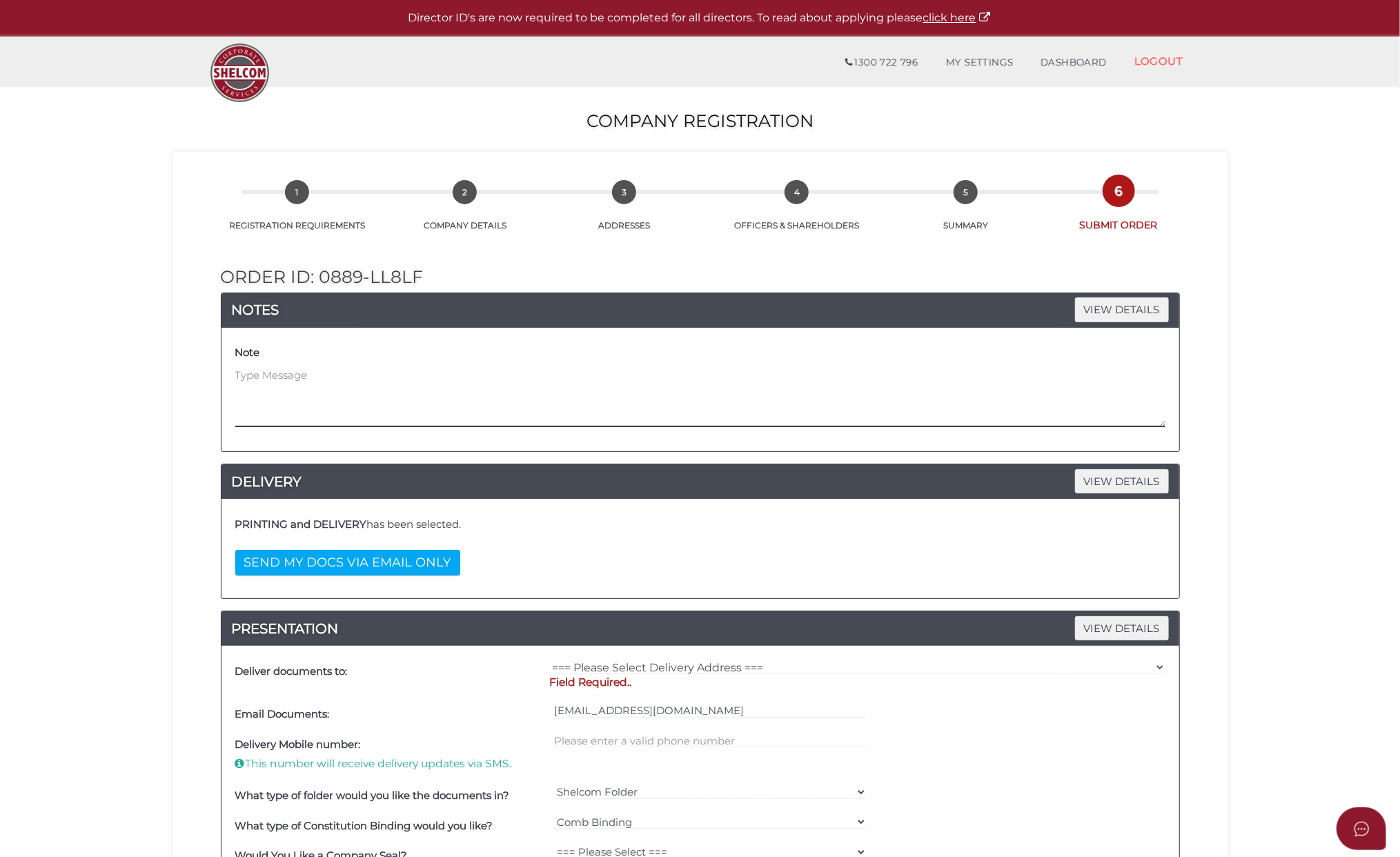
click at [324, 385] on textarea at bounding box center [701, 397] width 930 height 59
paste textarea "KCL have created a constitution for this company which will be emailed to you a…"
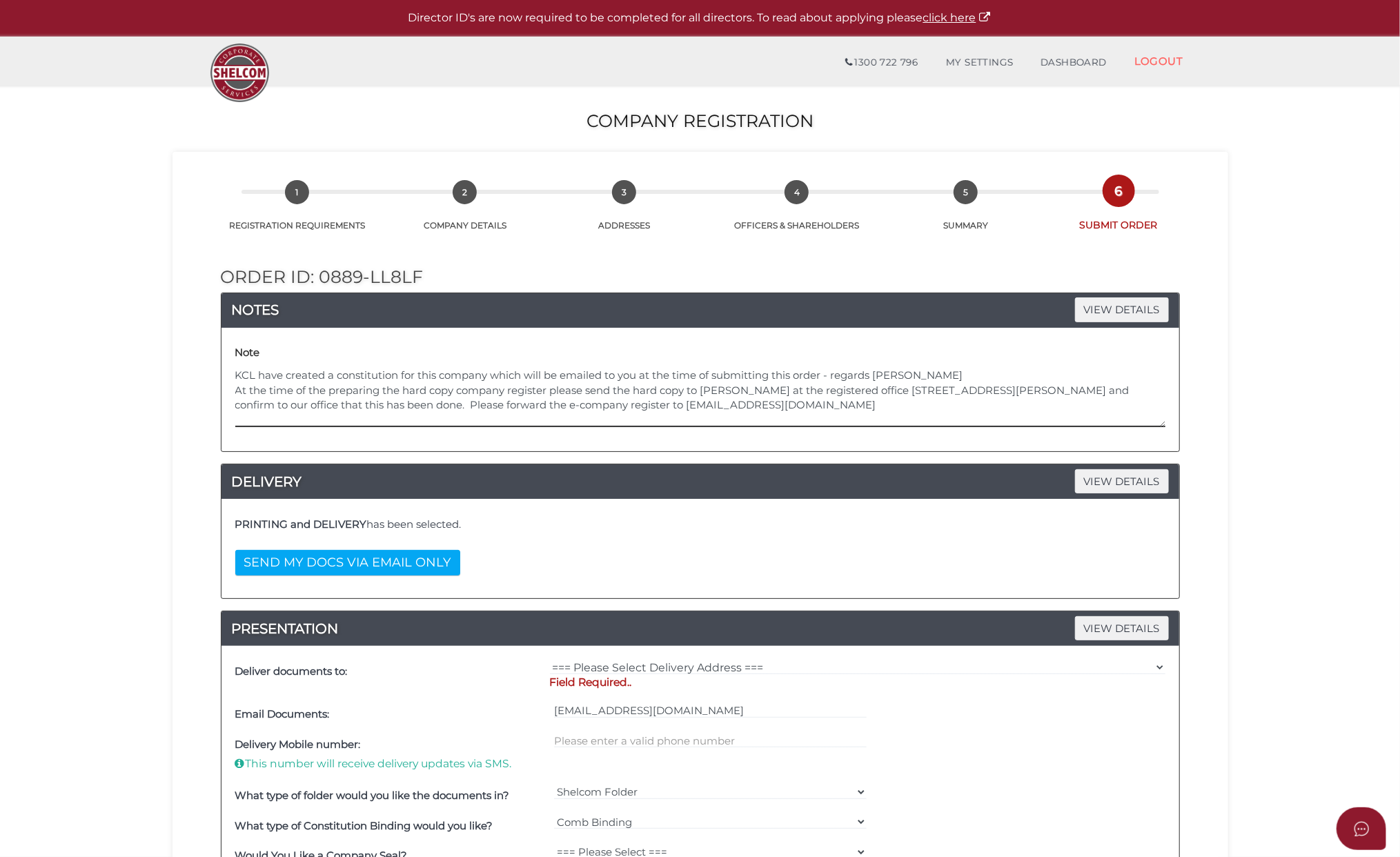
click at [236, 392] on textarea "KCL have created a constitution for this company which will be emailed to you a…" at bounding box center [701, 397] width 930 height 59
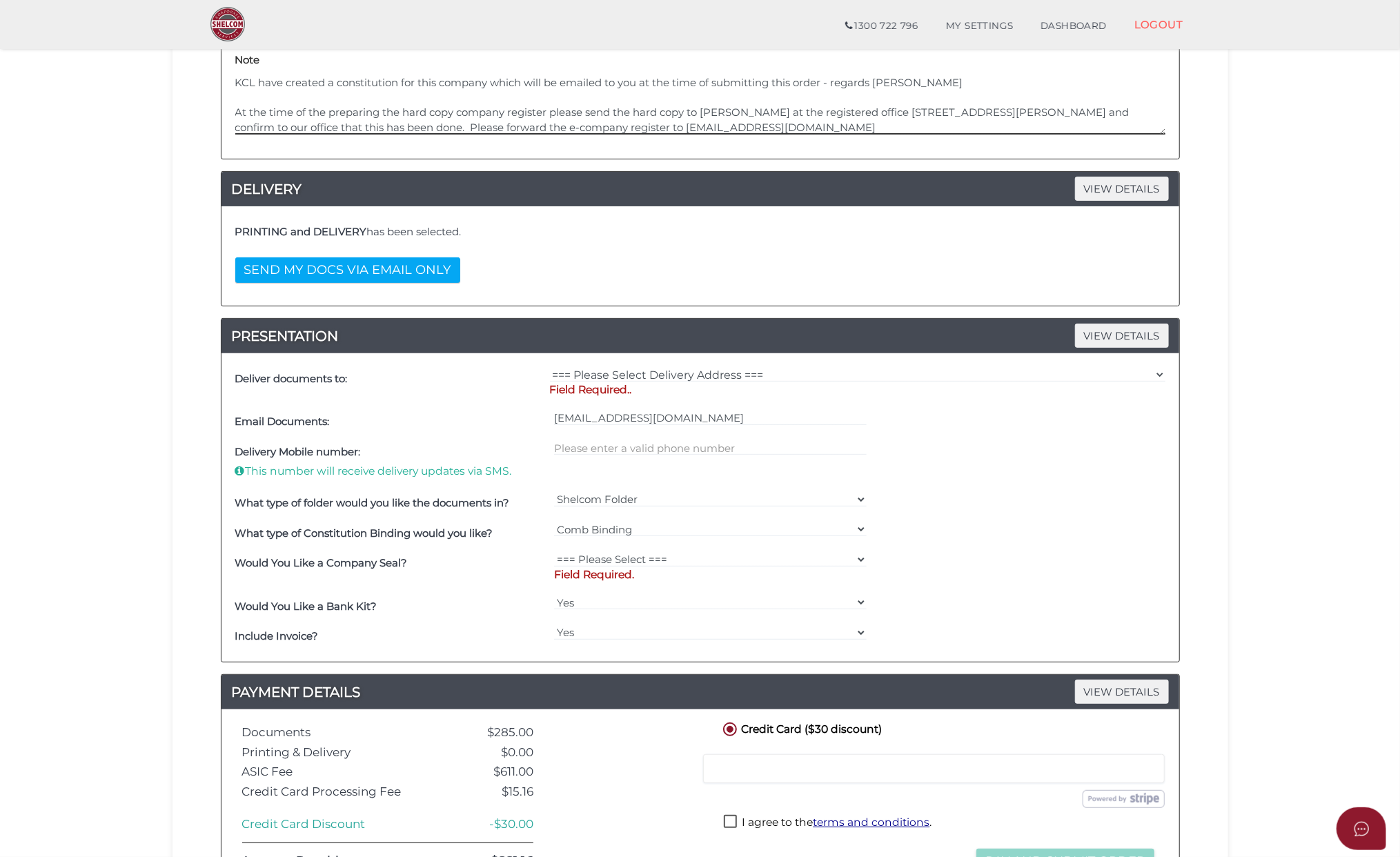
scroll to position [276, 0]
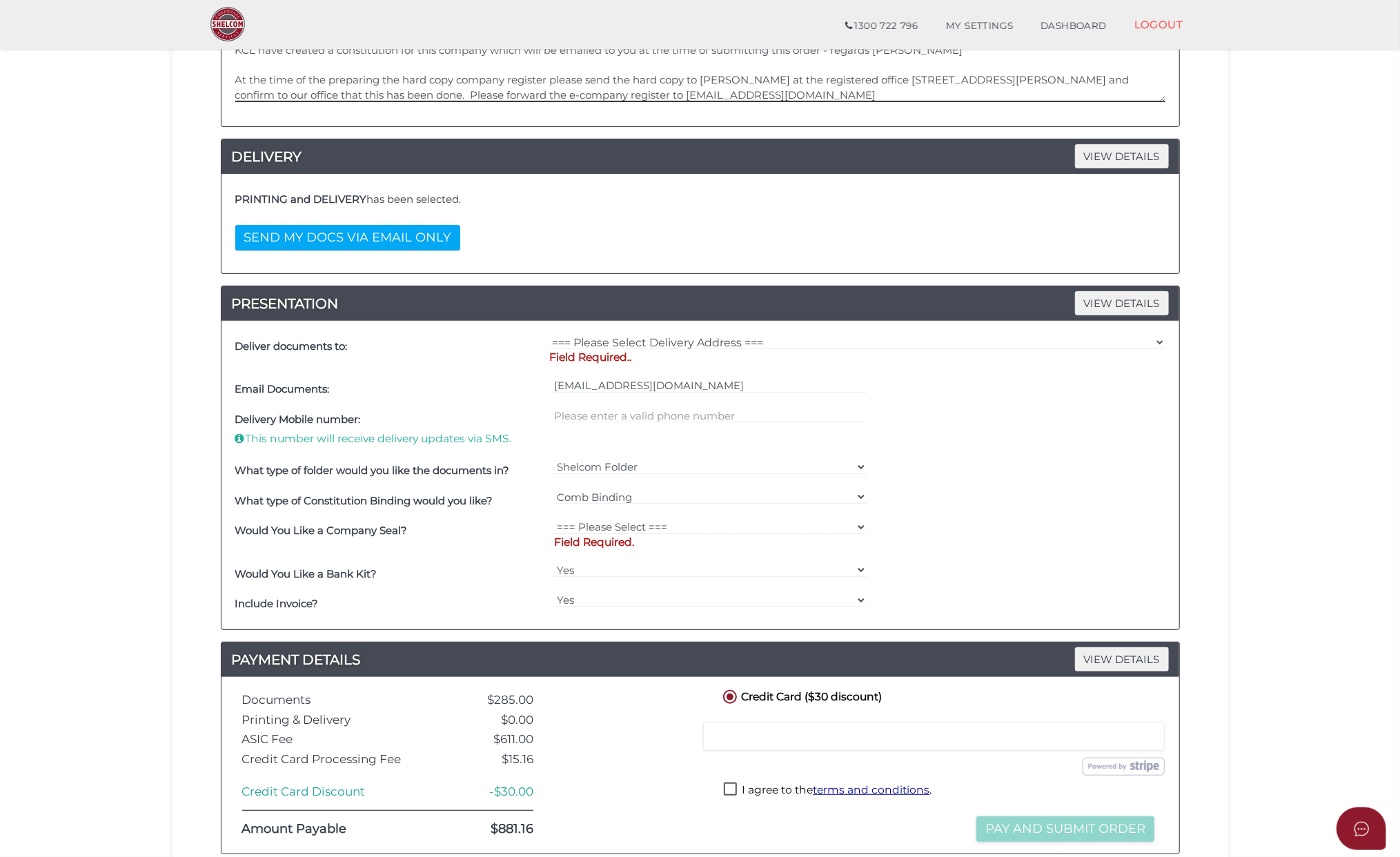
type textarea "KCL have created a constitution for this company which will be emailed to you a…"
click at [653, 359] on p "Field Required.." at bounding box center [857, 358] width 615 height 15
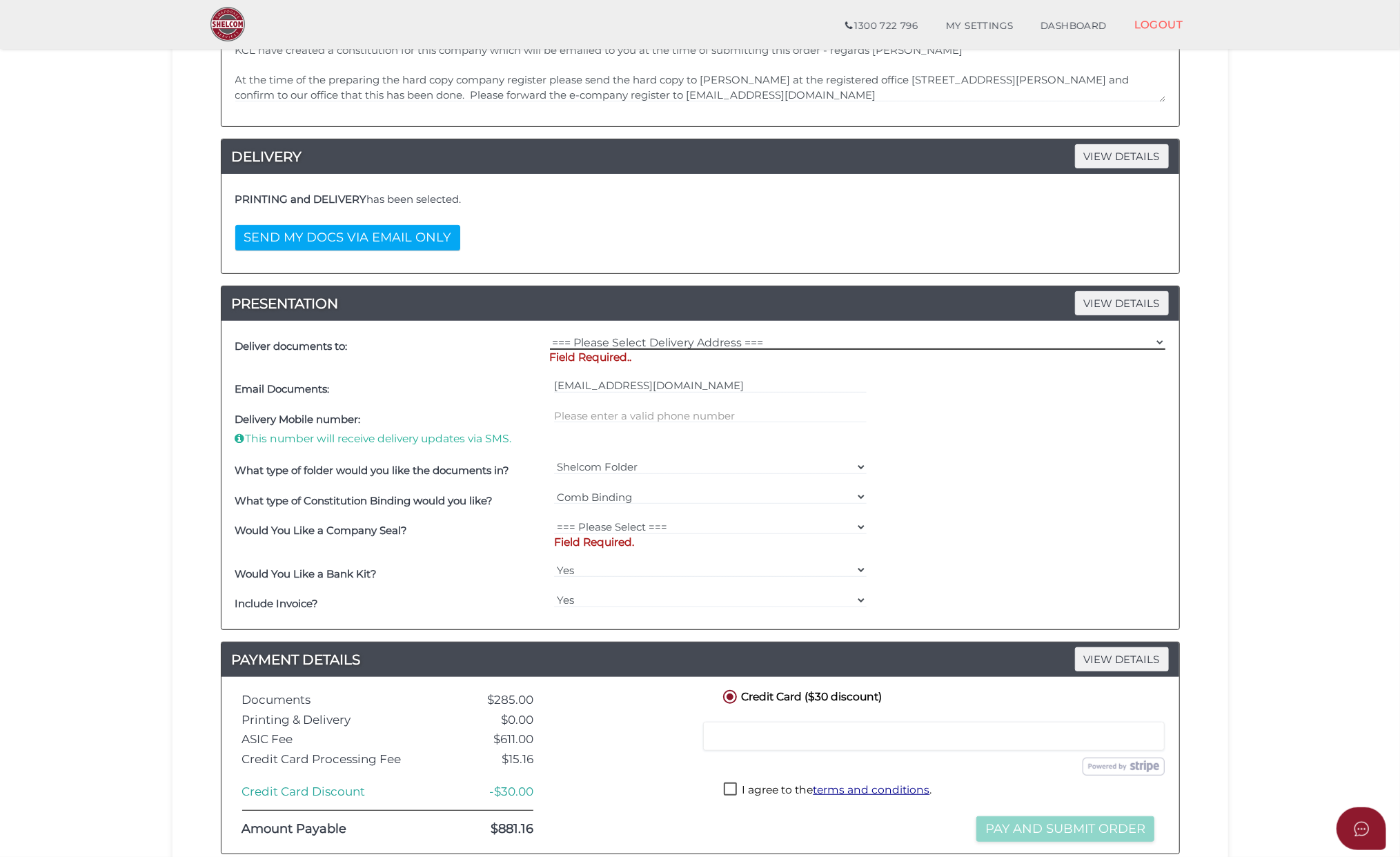
click at [1158, 339] on select "=== Please Select Delivery Address === (User Address - [PERSON_NAME]) KCL Law […" at bounding box center [857, 342] width 615 height 15
select select "Other"
click at [550, 337] on select "=== Please Select Delivery Address === (User Address - [PERSON_NAME]) KCL Law […" at bounding box center [857, 342] width 615 height 15
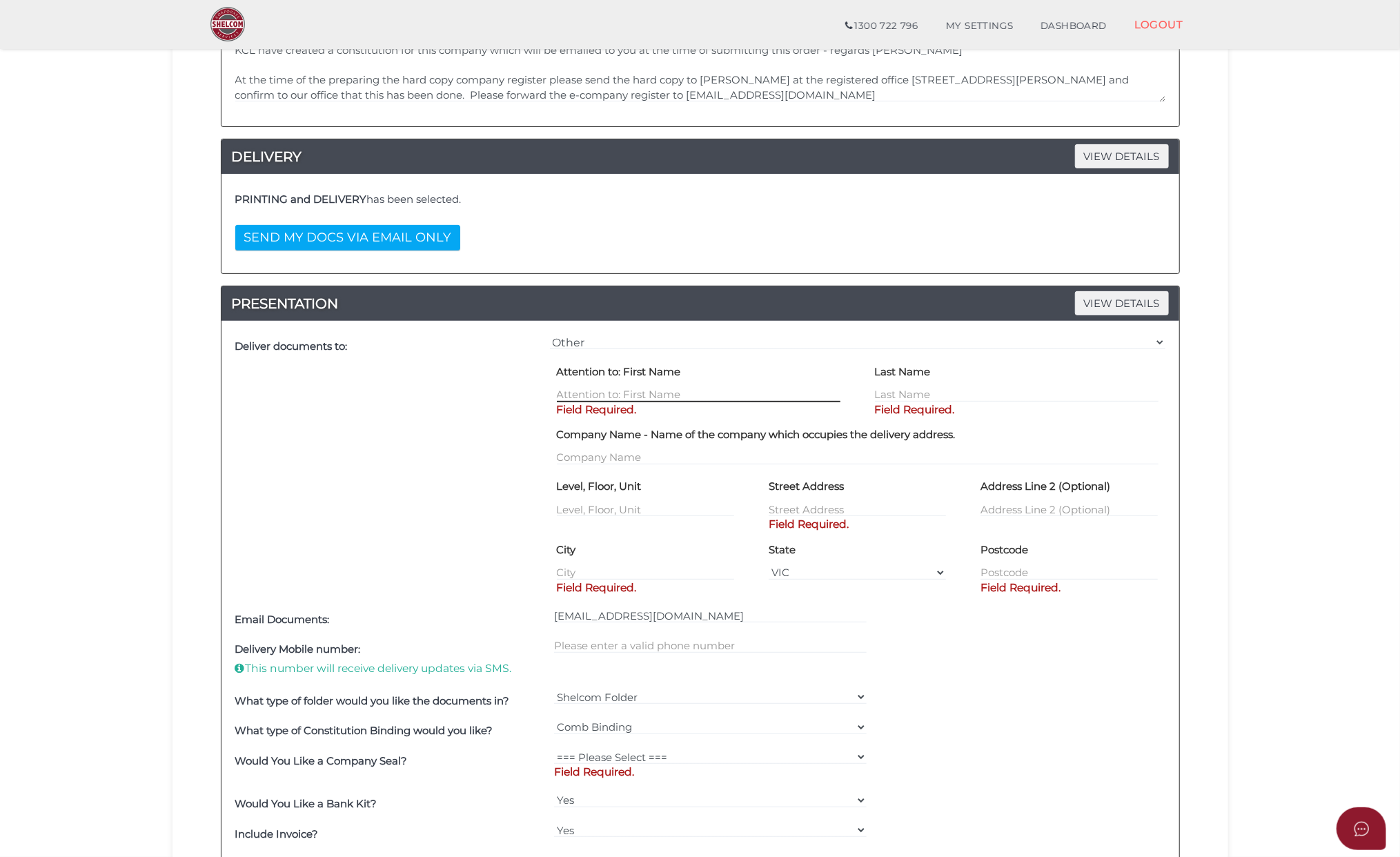
click at [572, 390] on input "text" at bounding box center [698, 395] width 284 height 15
drag, startPoint x: 567, startPoint y: 457, endPoint x: 595, endPoint y: 458, distance: 28.0
click at [567, 458] on input "text" at bounding box center [857, 457] width 602 height 15
click at [581, 395] on input "text" at bounding box center [698, 395] width 284 height 15
type input "[PERSON_NAME]"
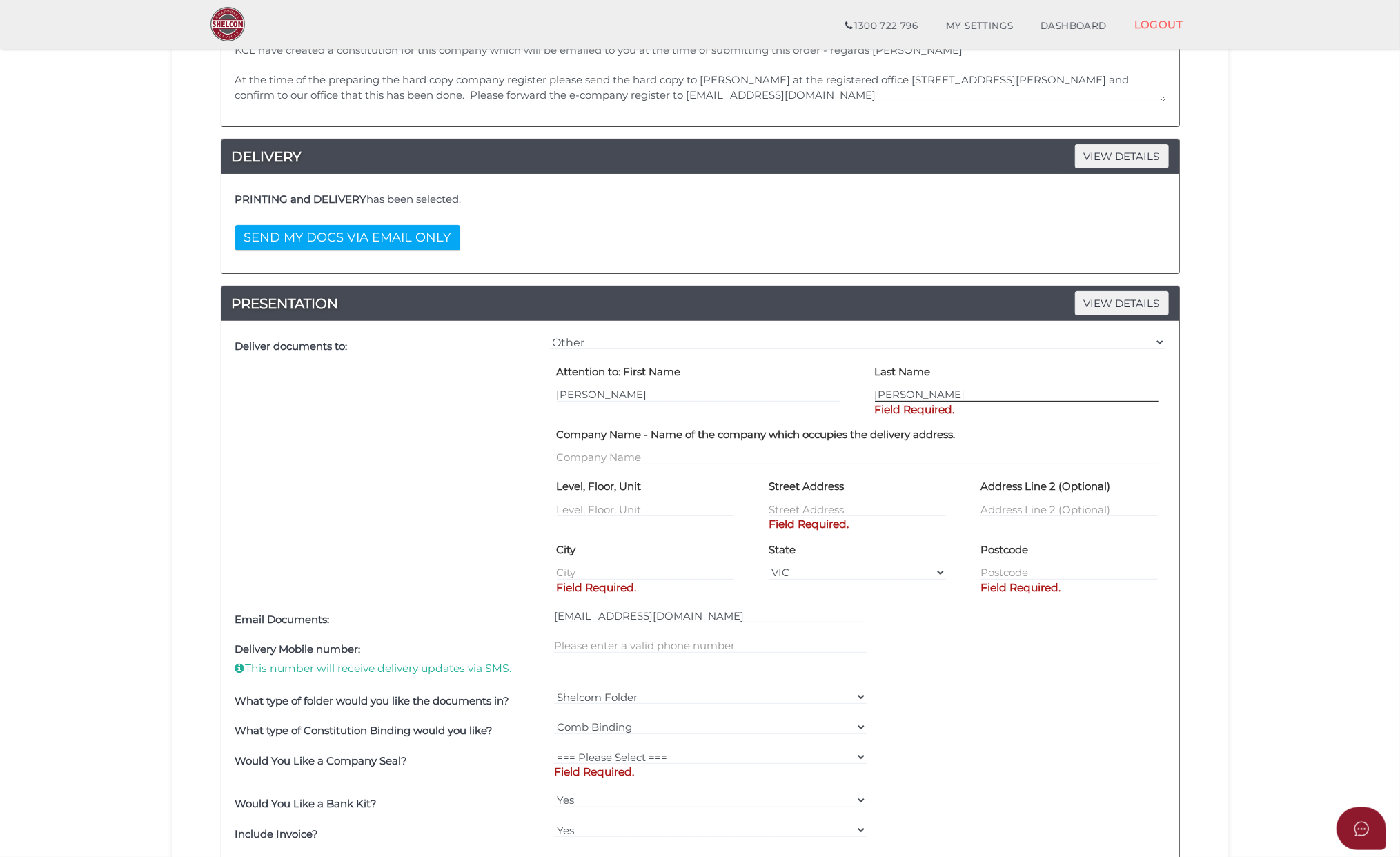
type input "[PERSON_NAME]"
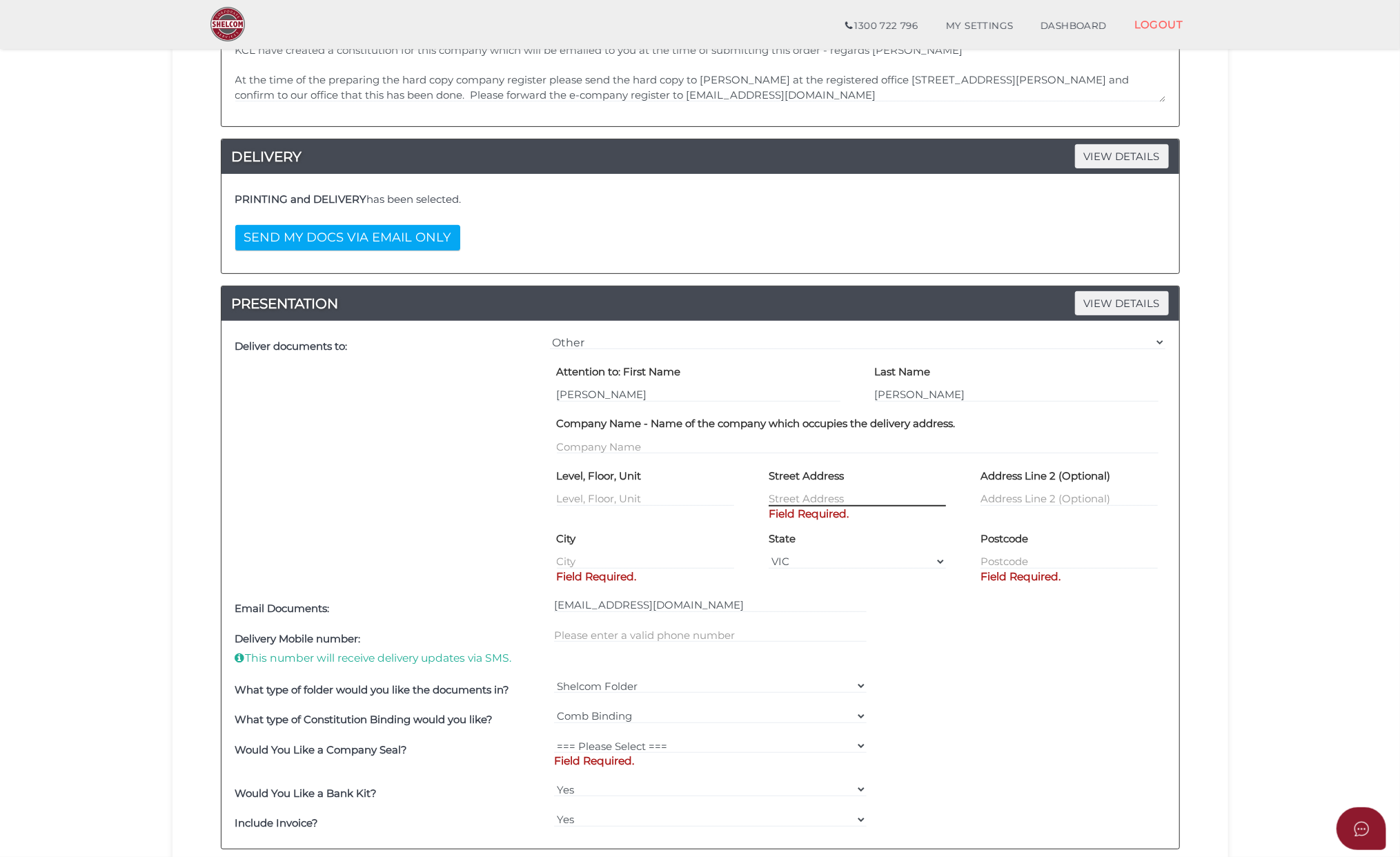
click at [776, 498] on input "text" at bounding box center [857, 499] width 178 height 15
click at [782, 496] on input "text" at bounding box center [857, 499] width 178 height 15
click at [782, 495] on input "text" at bounding box center [857, 499] width 178 height 15
type input "[STREET_ADDRESS]"
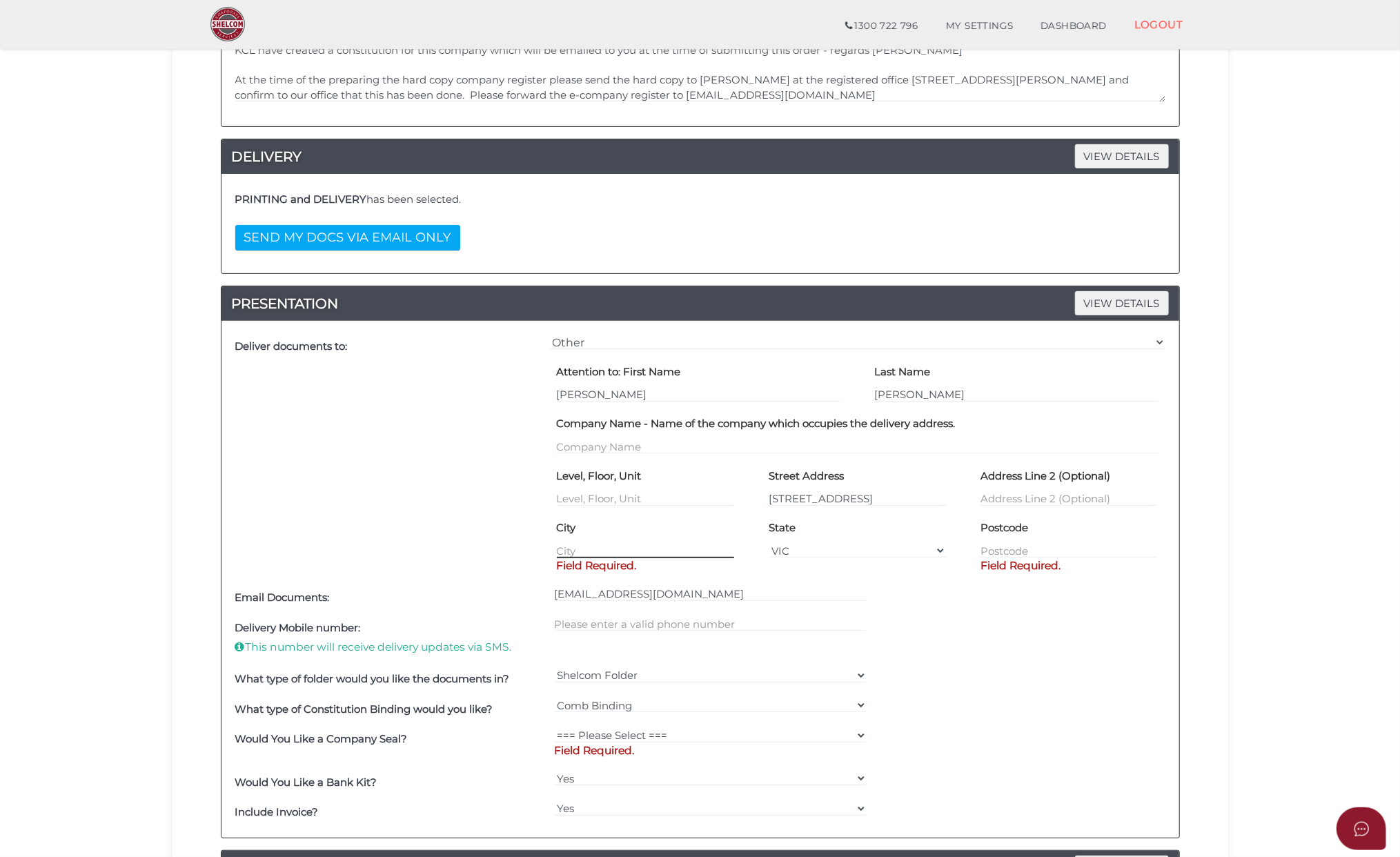
click at [577, 554] on input "text" at bounding box center [645, 550] width 178 height 15
type input "Toolern Vale"
type input "3337"
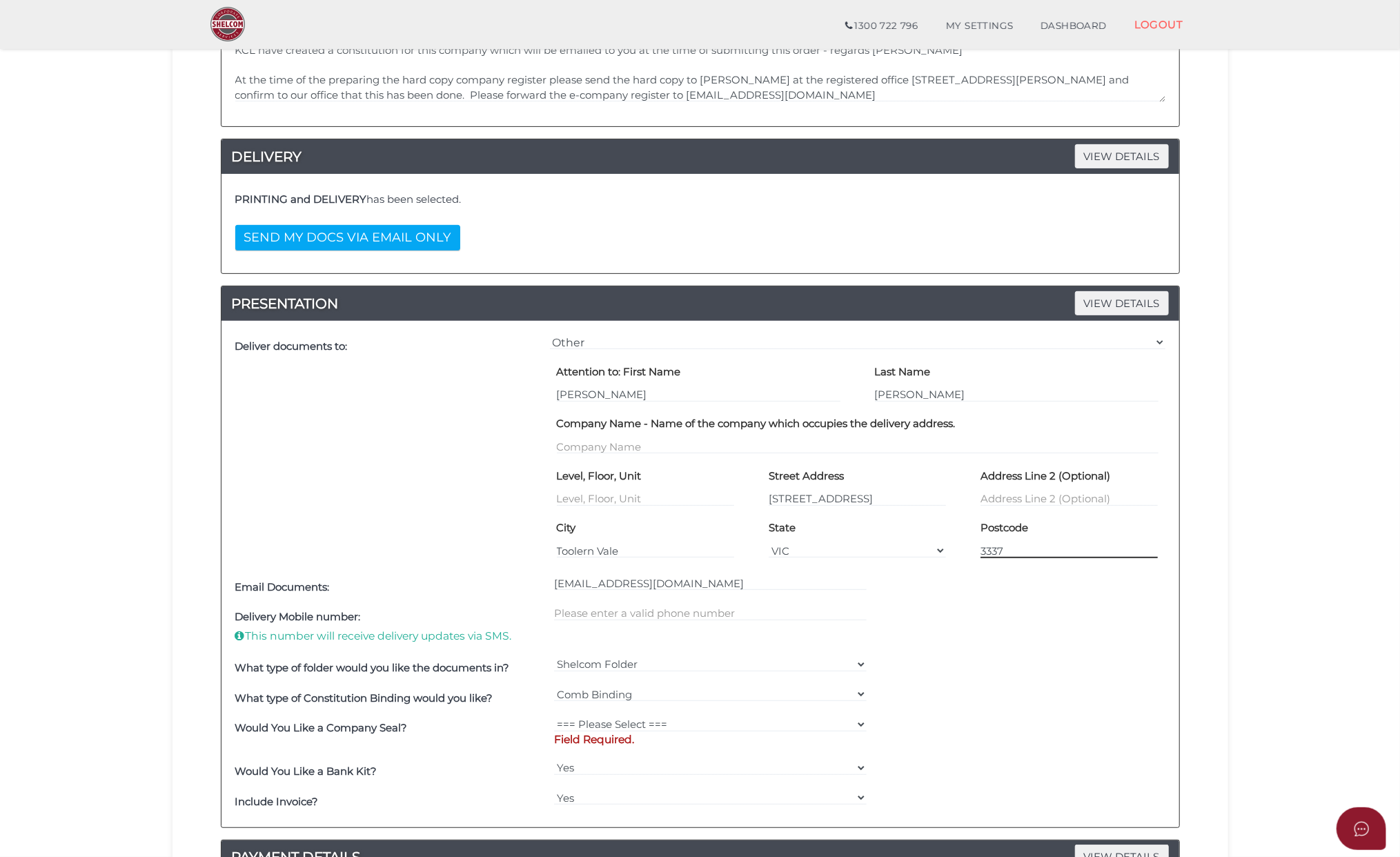
click at [1039, 553] on input "3337" at bounding box center [1069, 550] width 178 height 15
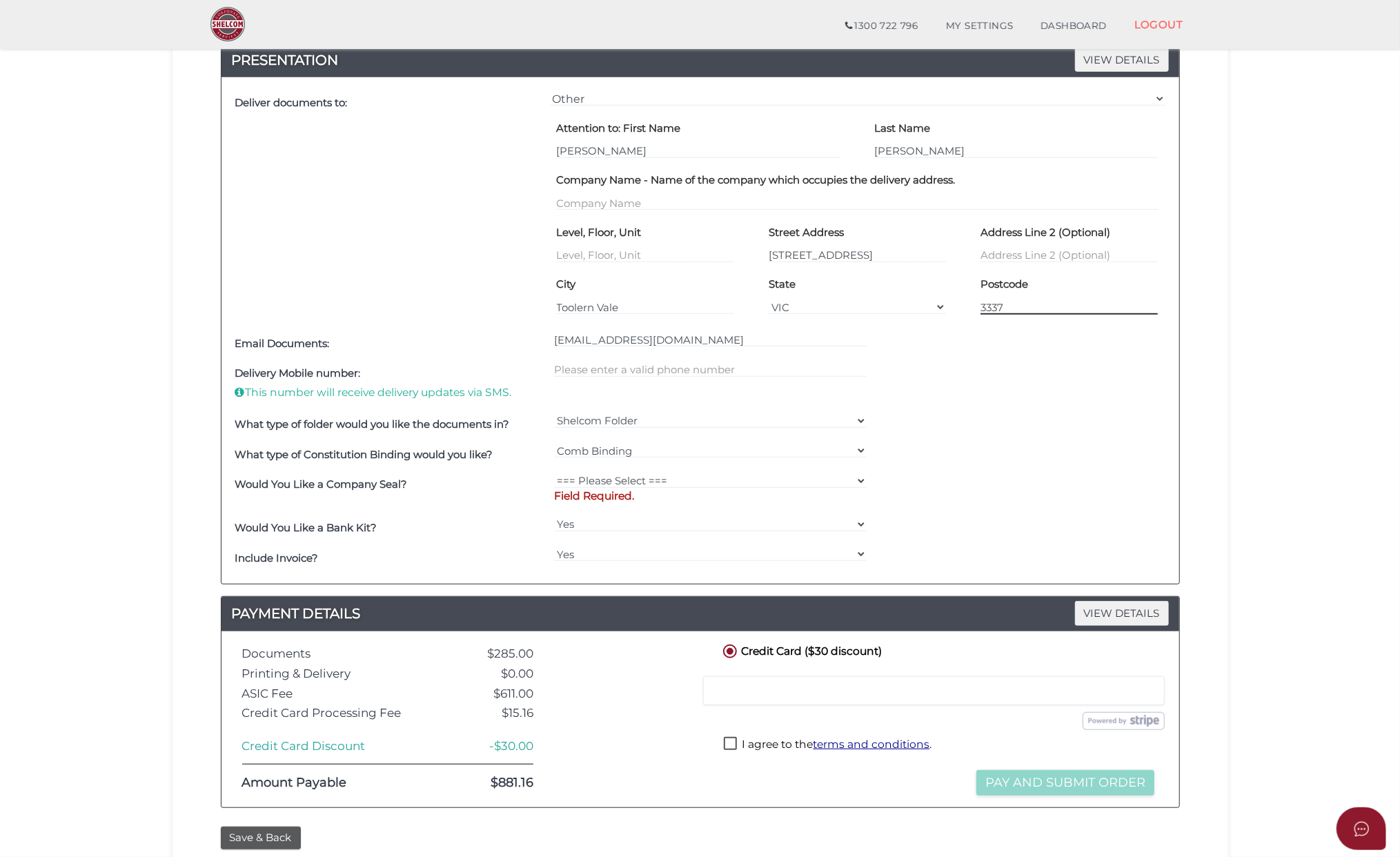
scroll to position [552, 0]
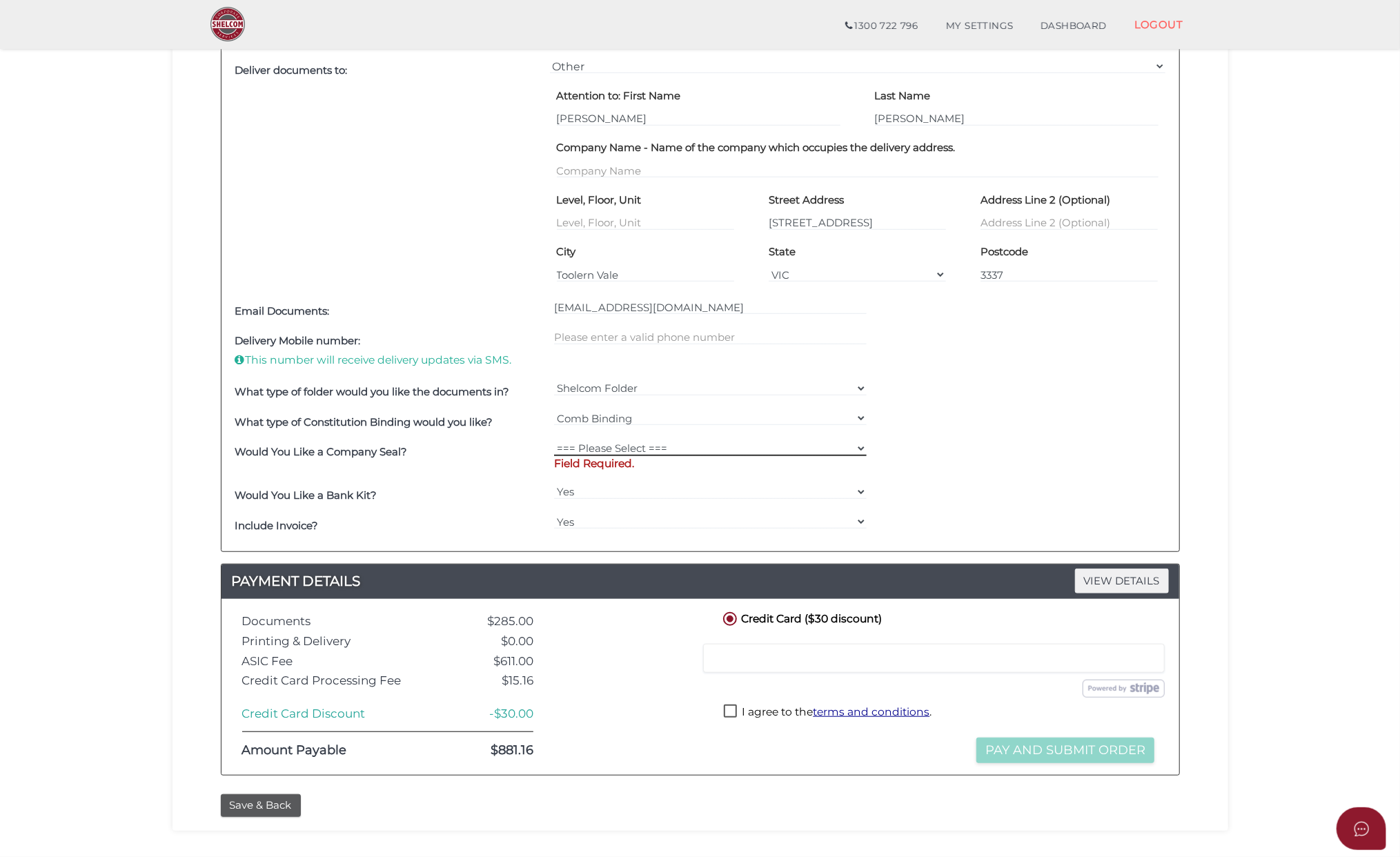
click at [724, 445] on select "=== Please Select === Fold Seal $50 No Seal" at bounding box center [711, 448] width 313 height 15
select select "0"
click at [554, 443] on select "=== Please Select === Fold Seal $50 No Seal" at bounding box center [711, 448] width 313 height 15
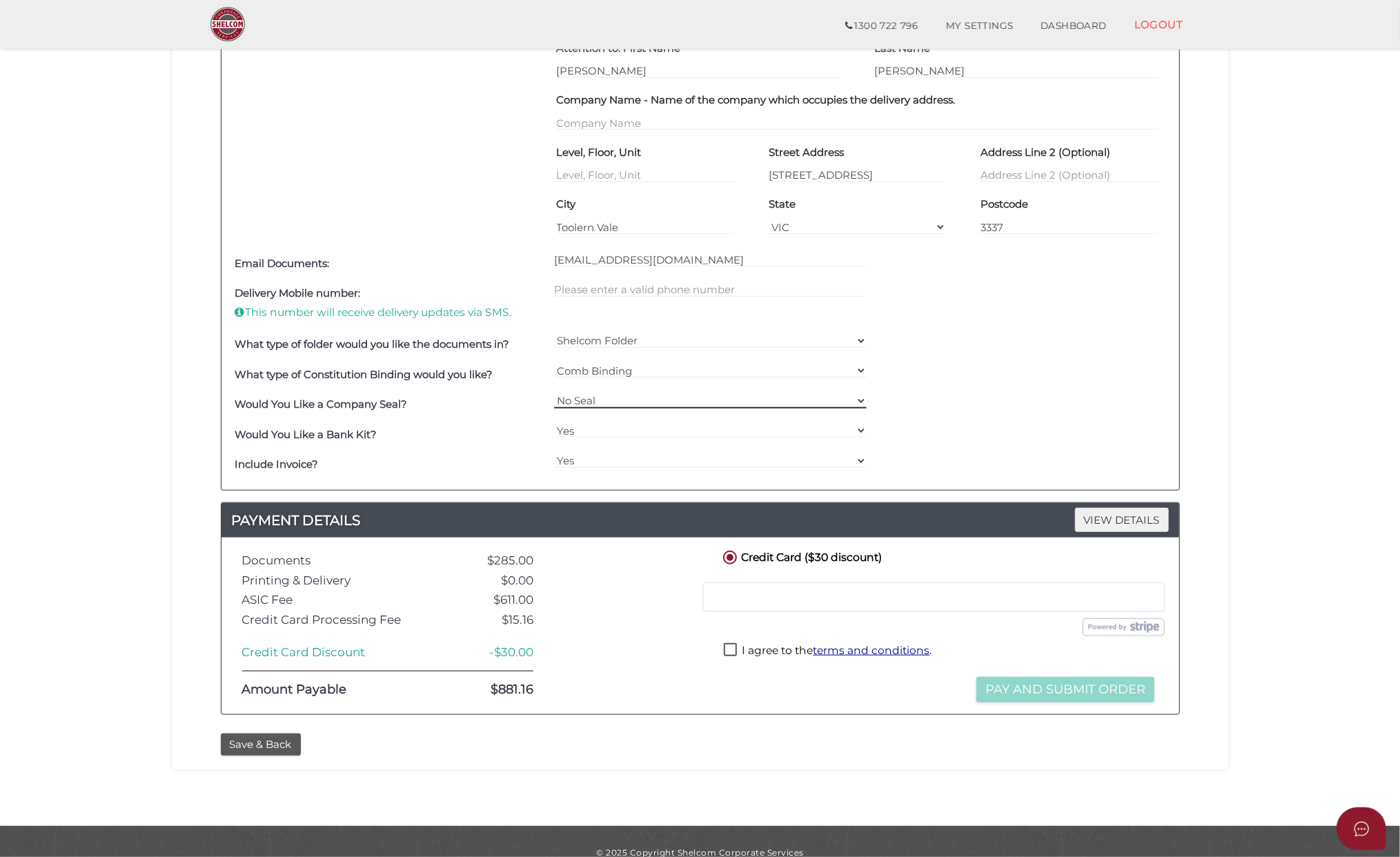
scroll to position [625, 0]
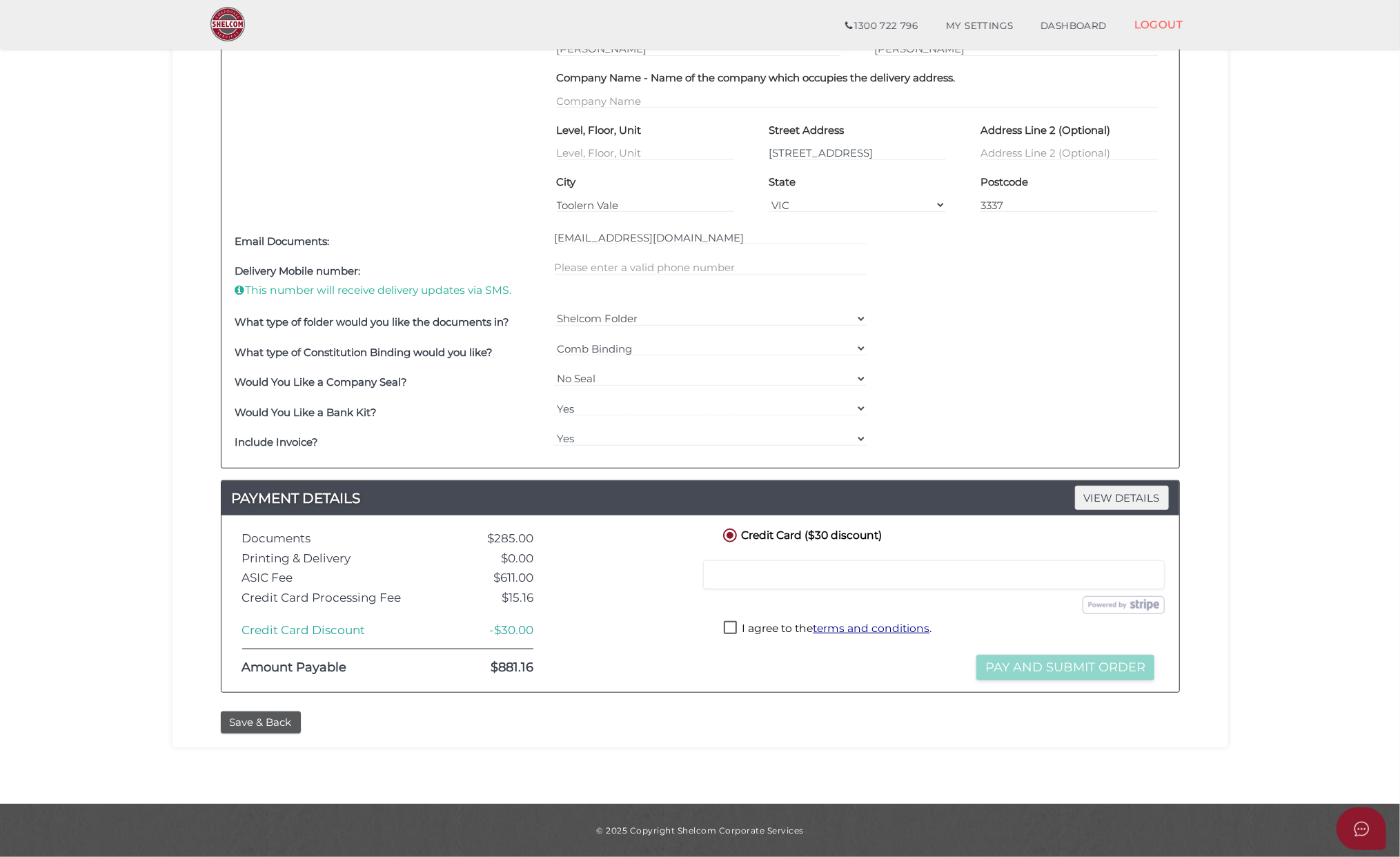
drag, startPoint x: 730, startPoint y: 631, endPoint x: 740, endPoint y: 630, distance: 10.0
click at [730, 631] on label "I agree to the terms and conditions ." at bounding box center [827, 630] width 207 height 18
checkbox input "true"
click at [845, 149] on input "[STREET_ADDRESS]" at bounding box center [857, 153] width 178 height 15
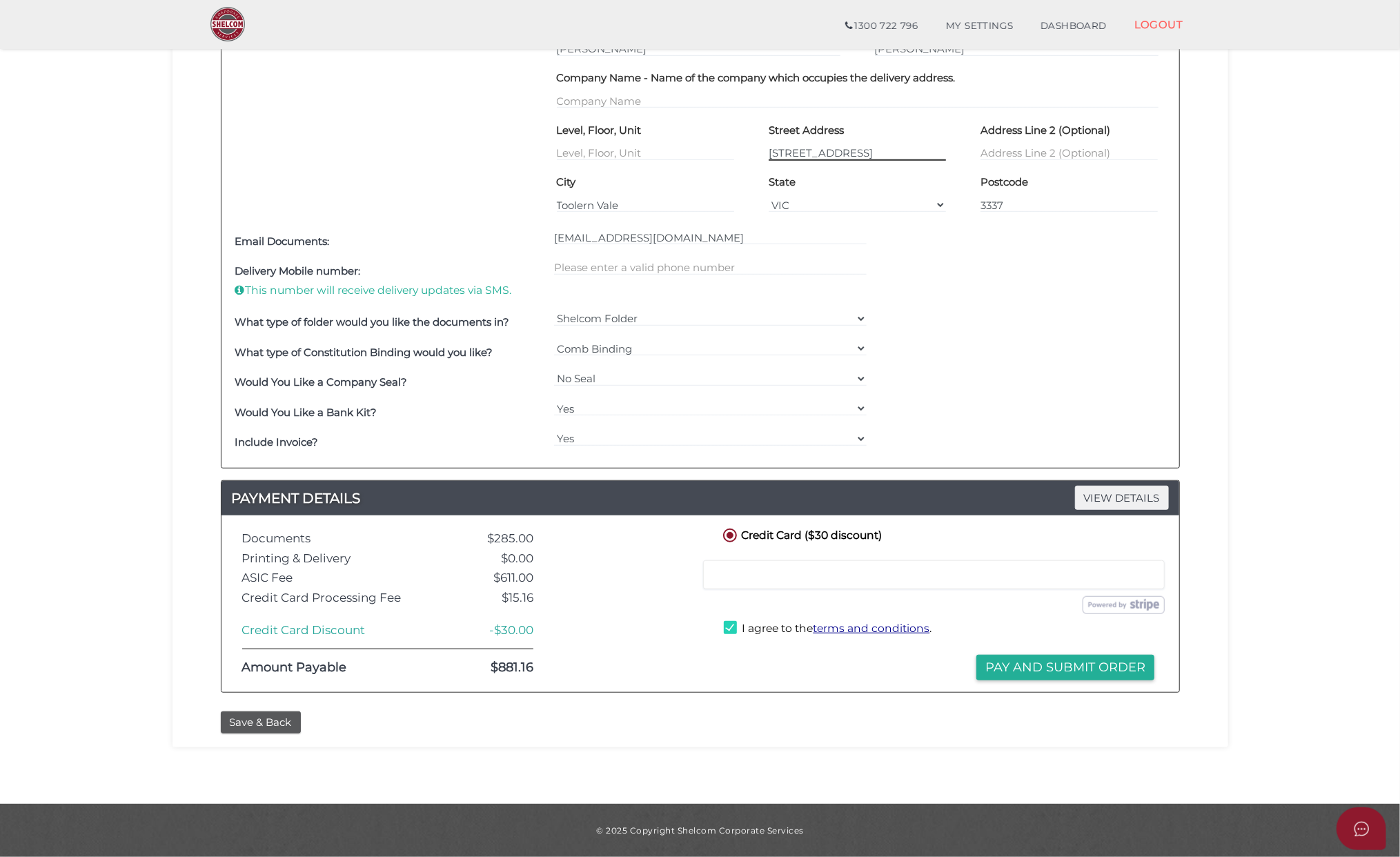
drag, startPoint x: 908, startPoint y: 148, endPoint x: 864, endPoint y: 150, distance: 44.0
click at [864, 150] on input "[STREET_ADDRESS]" at bounding box center [857, 153] width 178 height 15
type input "[STREET_ADDRESS][PERSON_NAME]"
click at [1055, 664] on button "Pay and Submit Order" at bounding box center [1066, 667] width 178 height 25
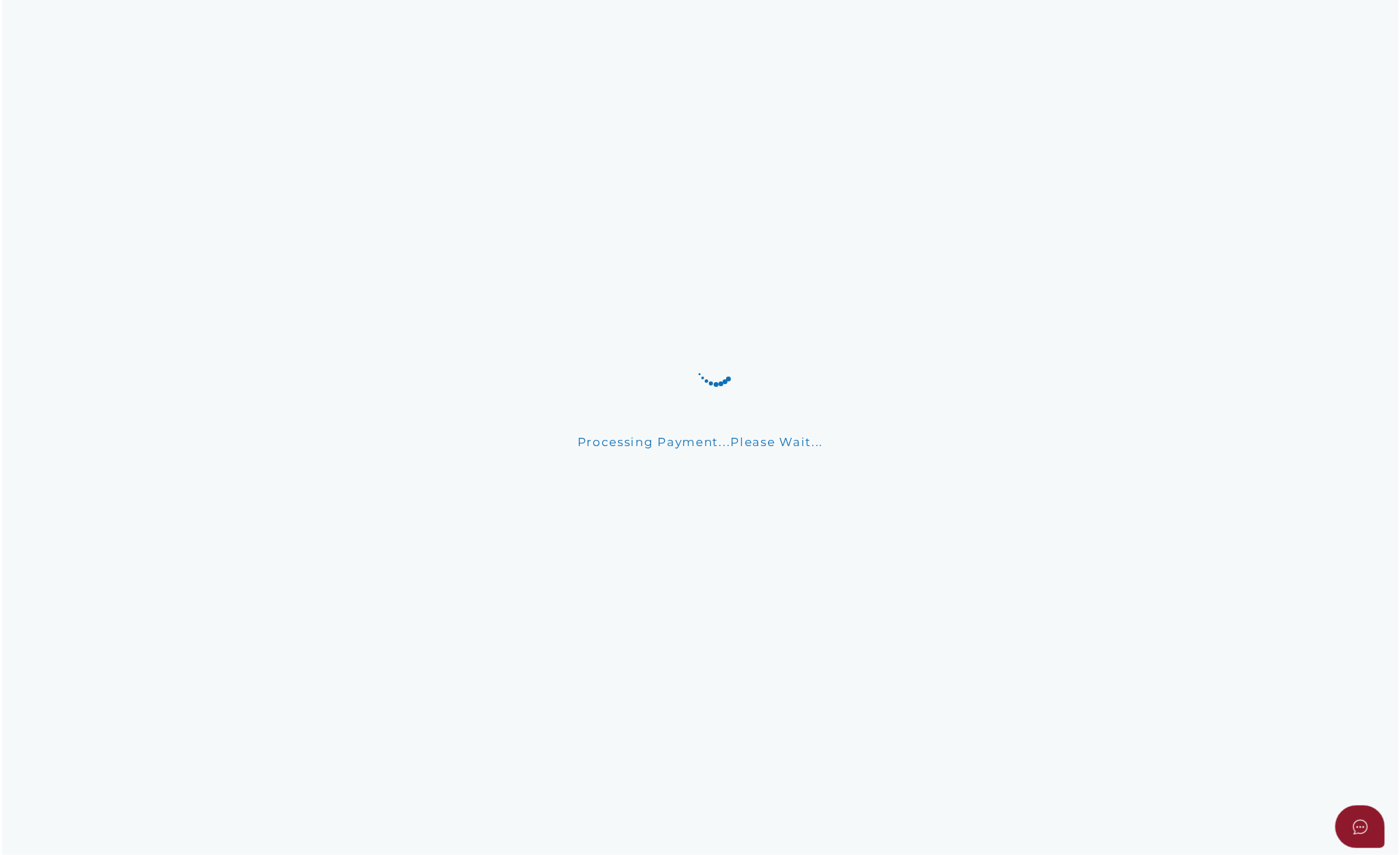
scroll to position [0, 0]
